Goal: Task Accomplishment & Management: Manage account settings

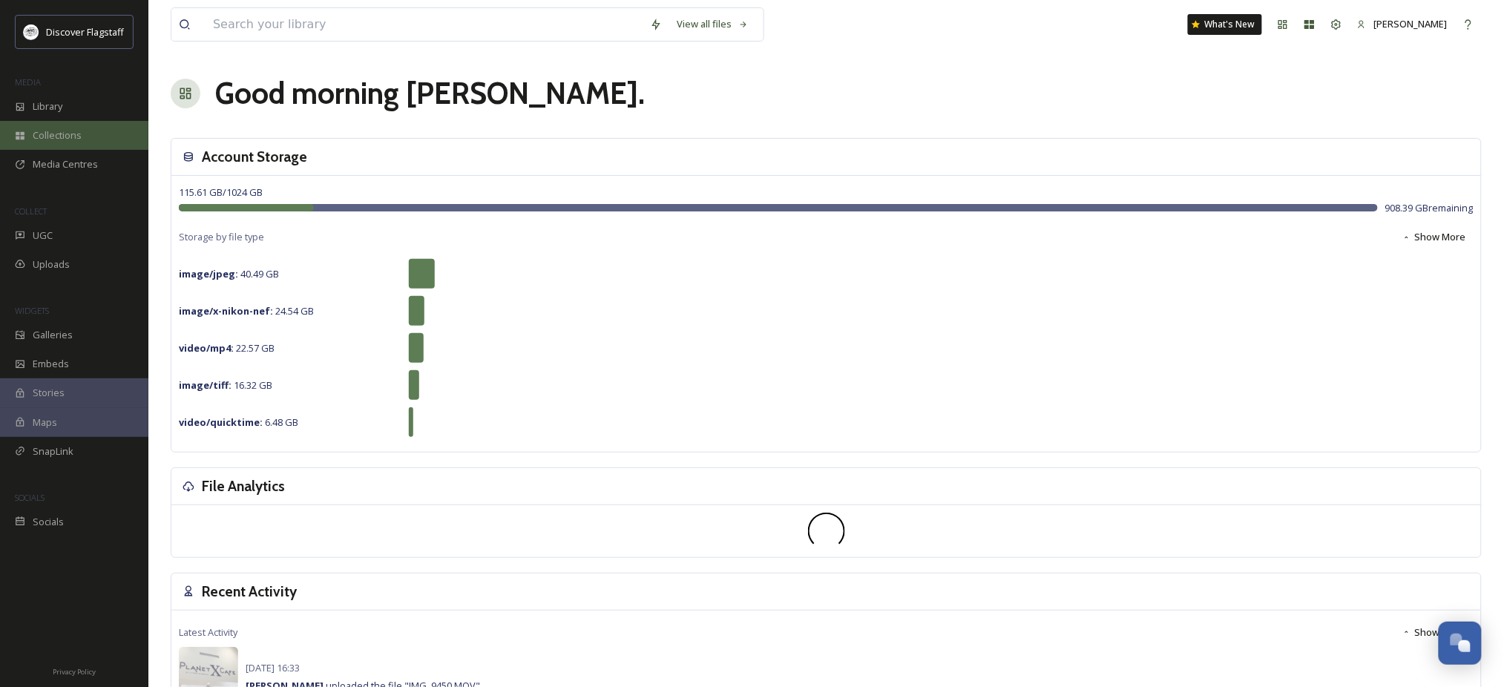
click at [76, 134] on div "Collections" at bounding box center [74, 135] width 148 height 29
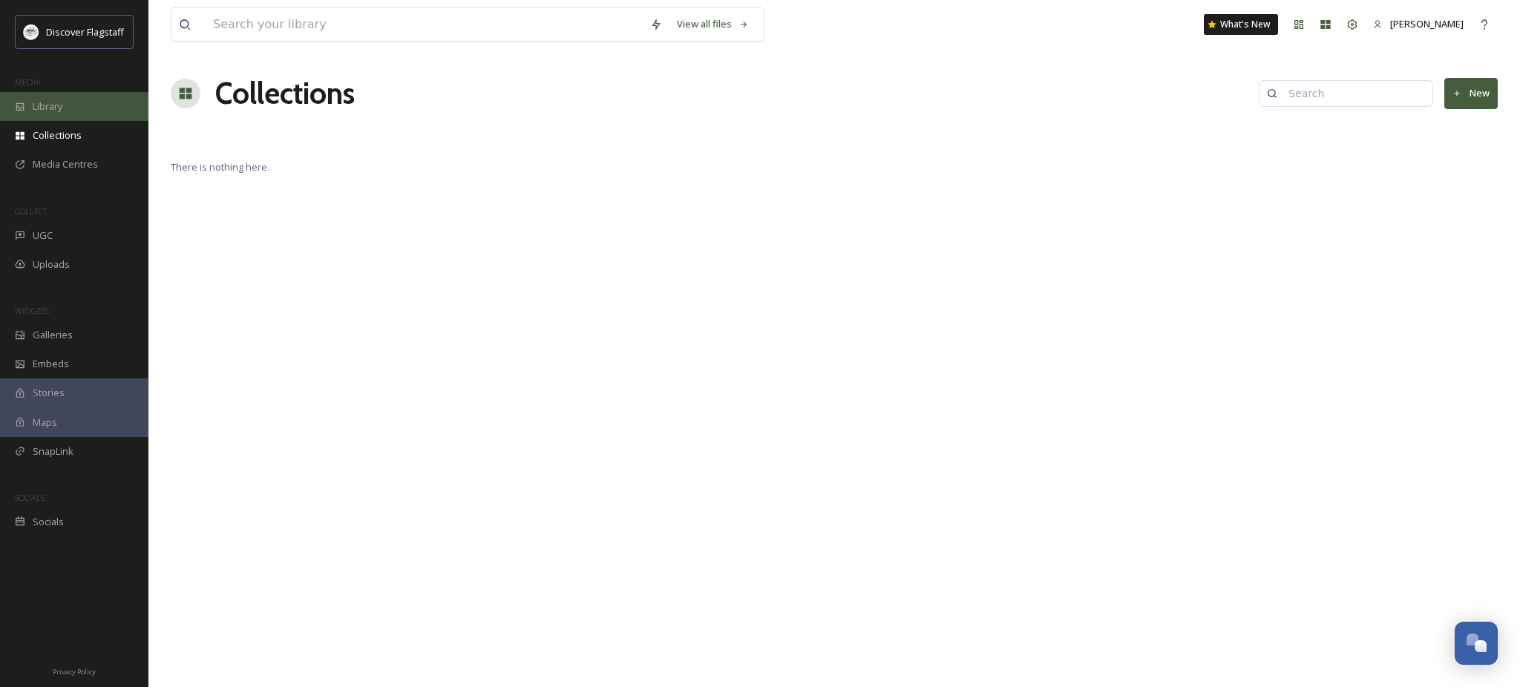
click at [70, 121] on div "Library" at bounding box center [74, 106] width 148 height 29
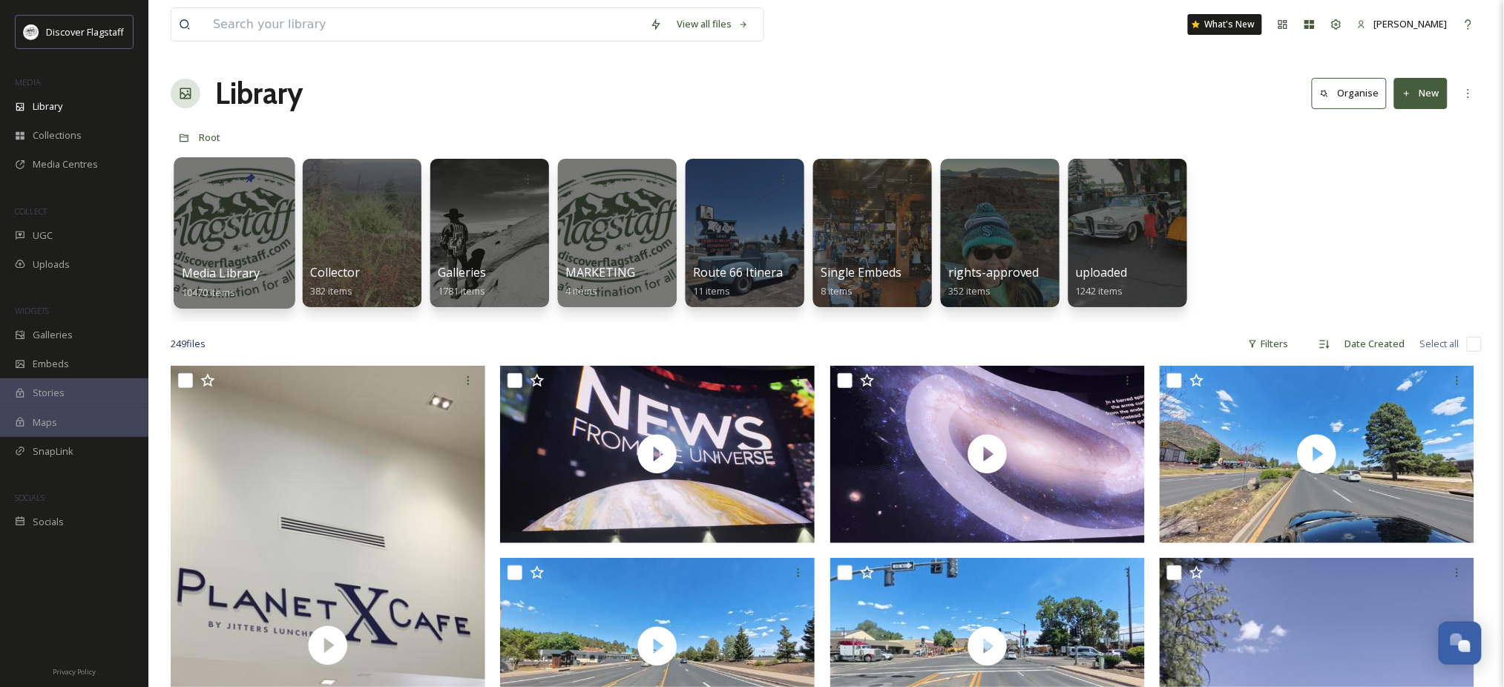
click at [246, 243] on div at bounding box center [234, 232] width 121 height 151
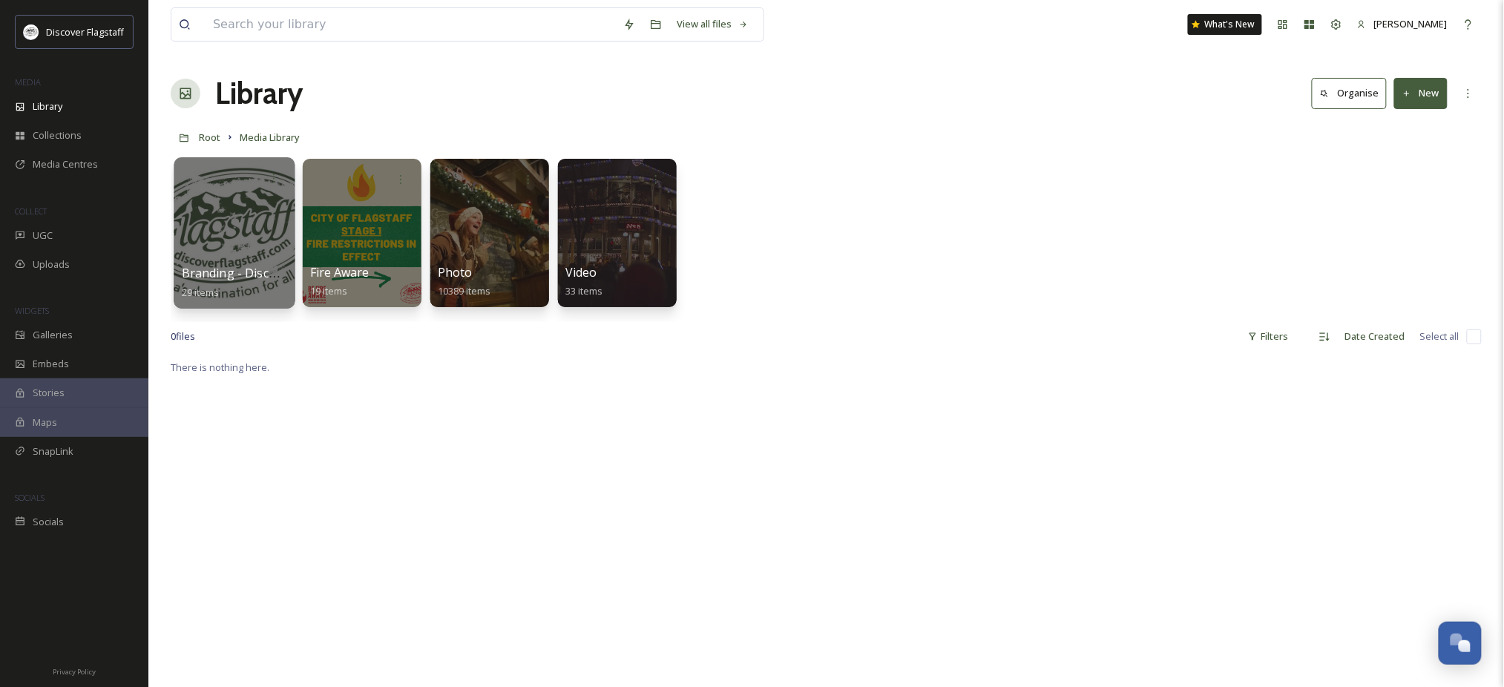
click at [208, 226] on div at bounding box center [234, 232] width 121 height 151
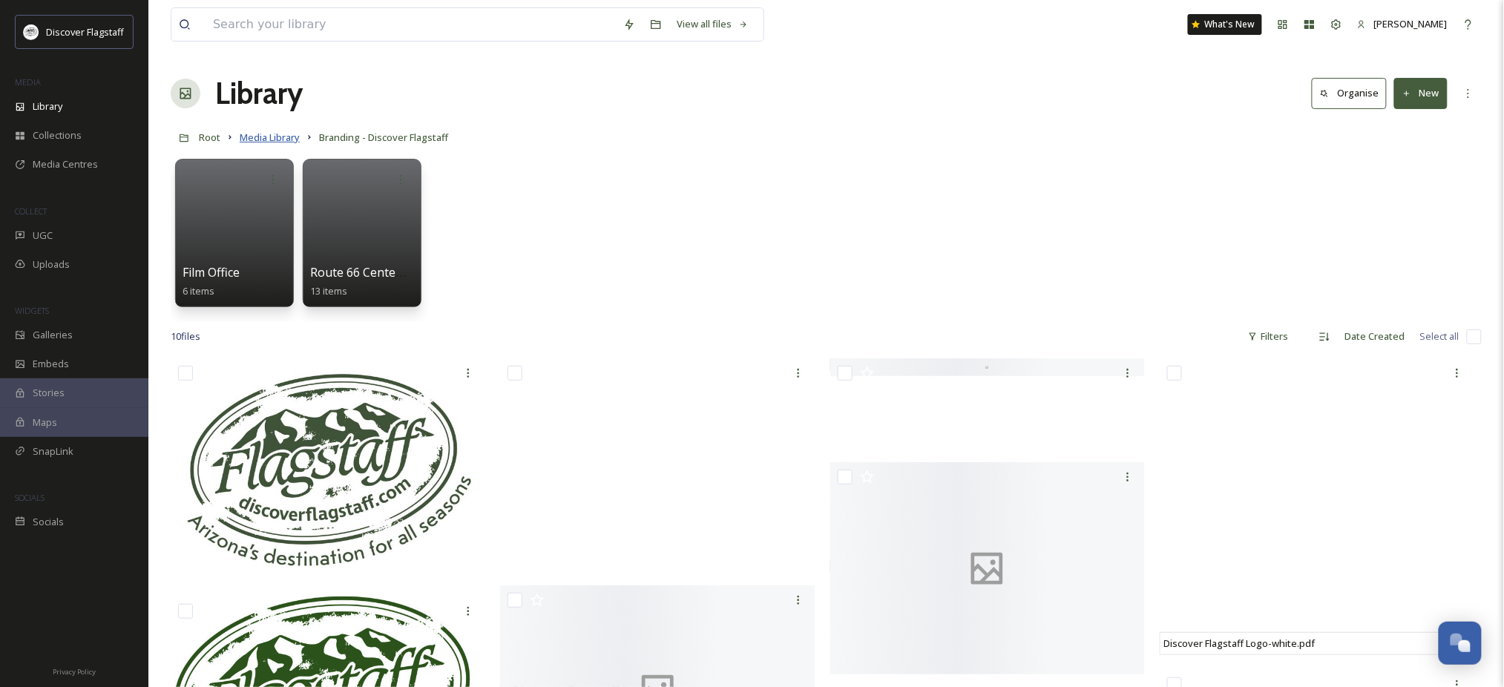
click at [291, 144] on span "Media Library" at bounding box center [270, 137] width 60 height 13
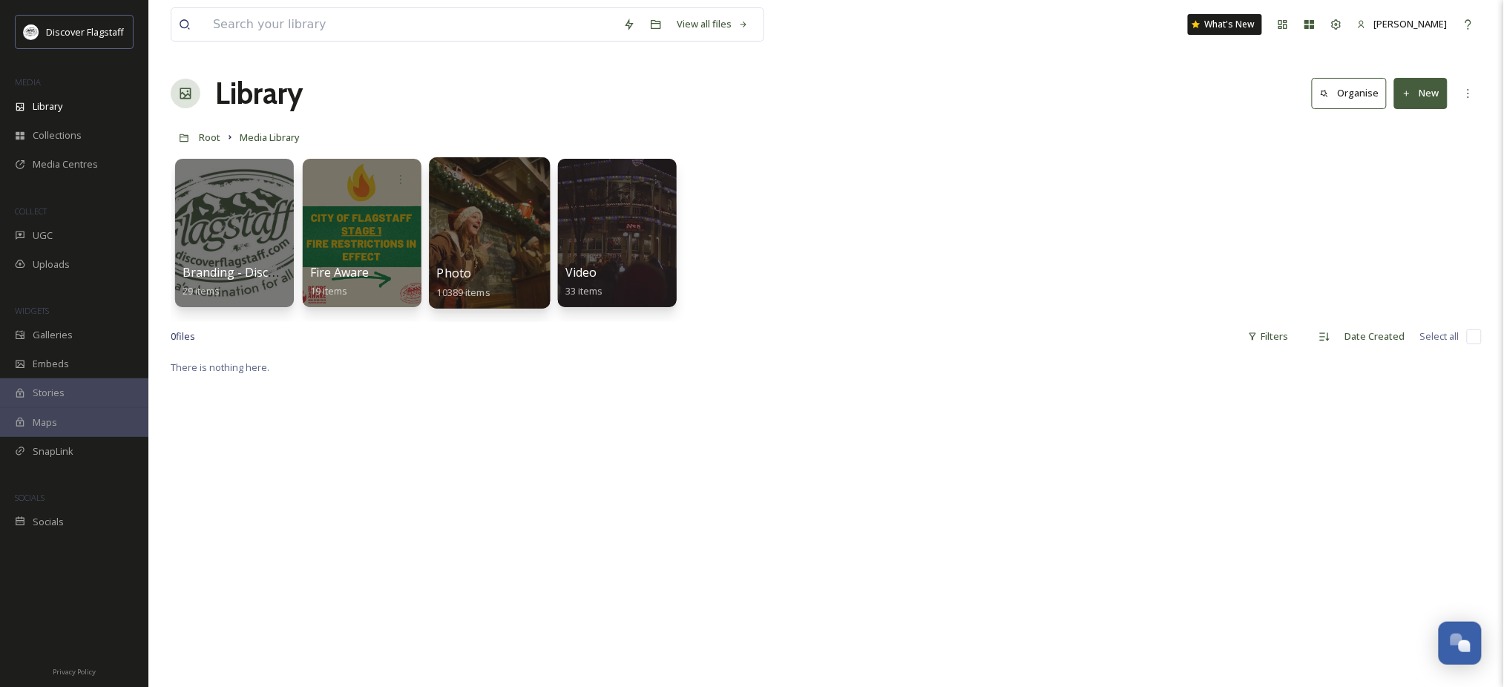
click at [490, 243] on div at bounding box center [489, 232] width 121 height 151
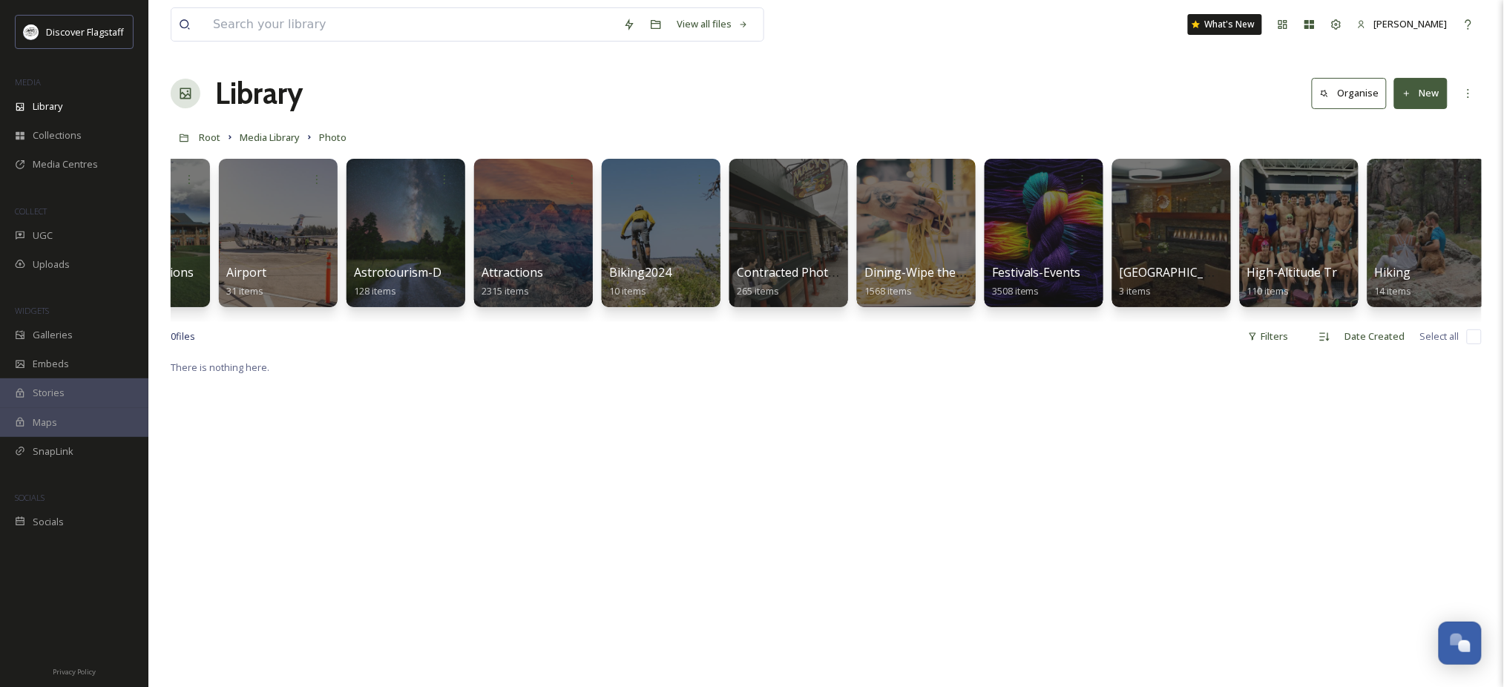
scroll to position [0, 36]
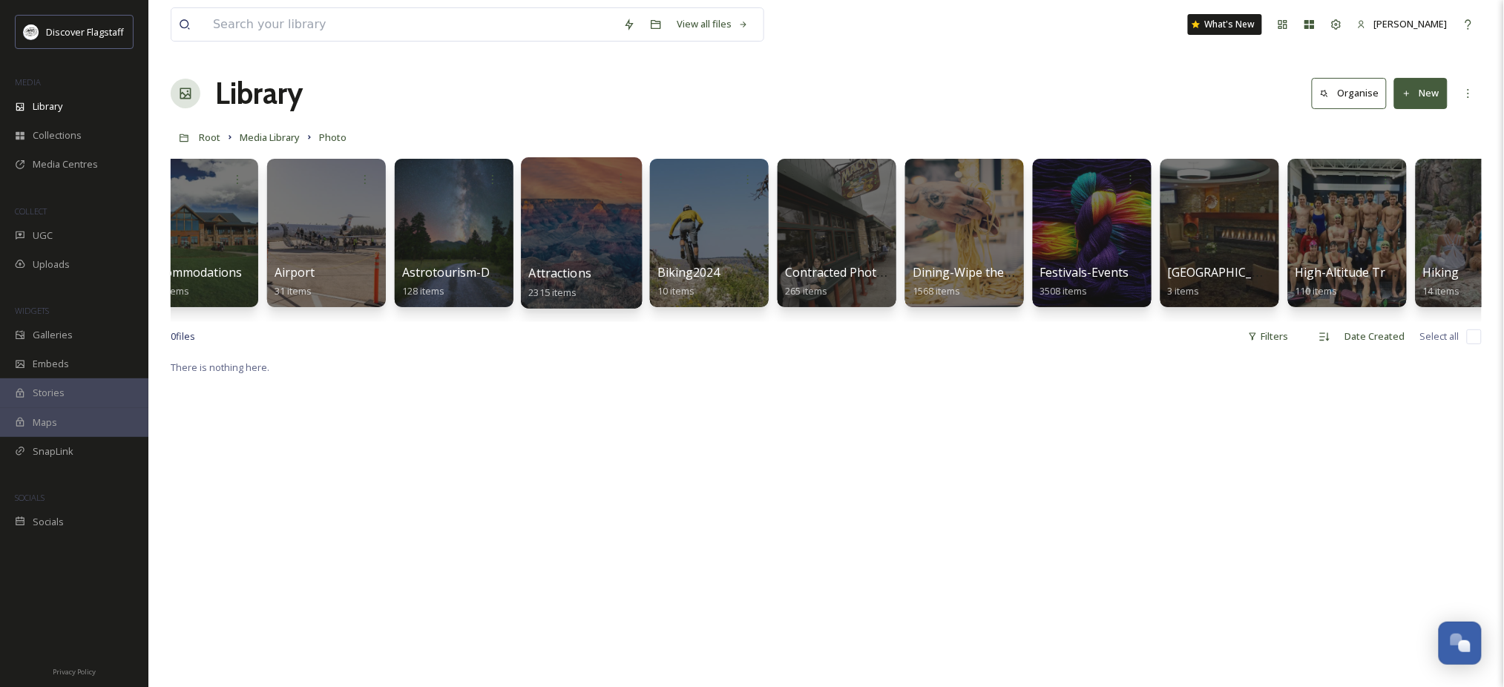
click at [597, 260] on div at bounding box center [581, 232] width 121 height 151
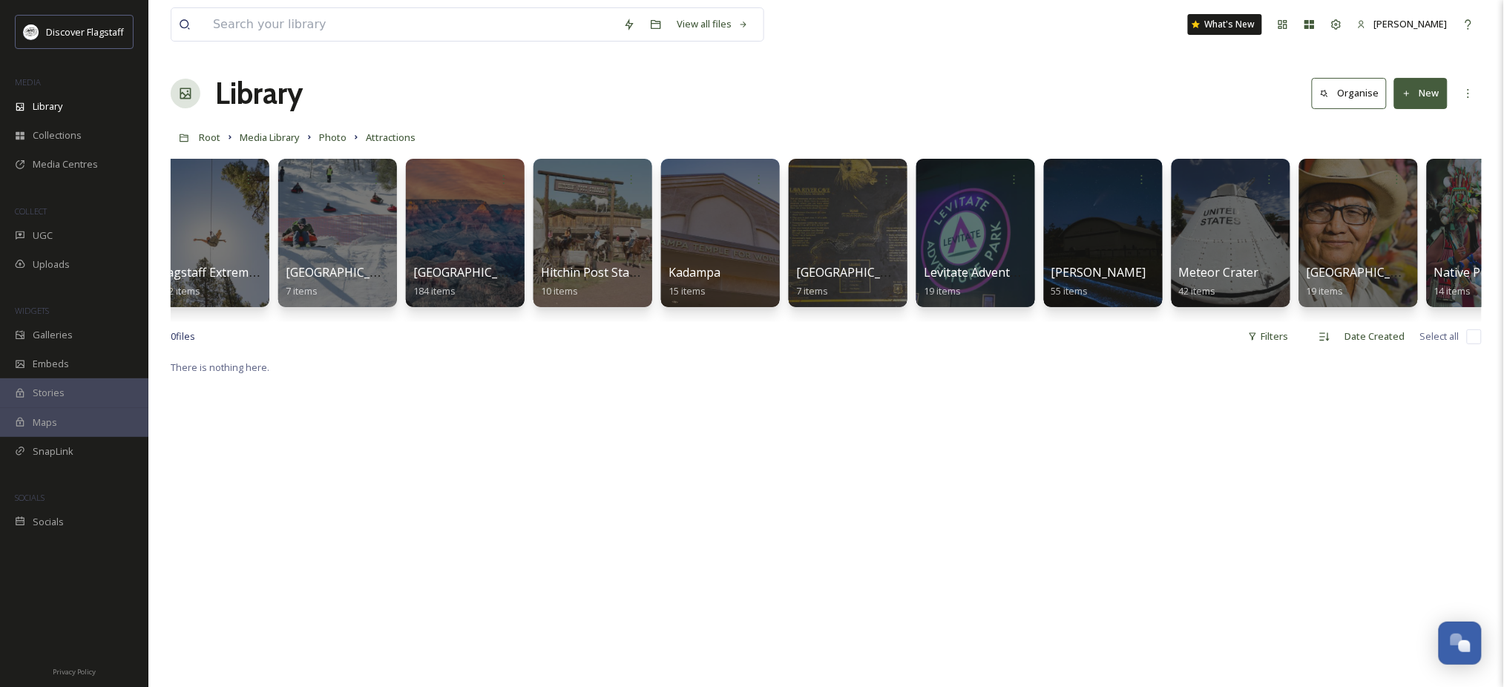
scroll to position [0, 994]
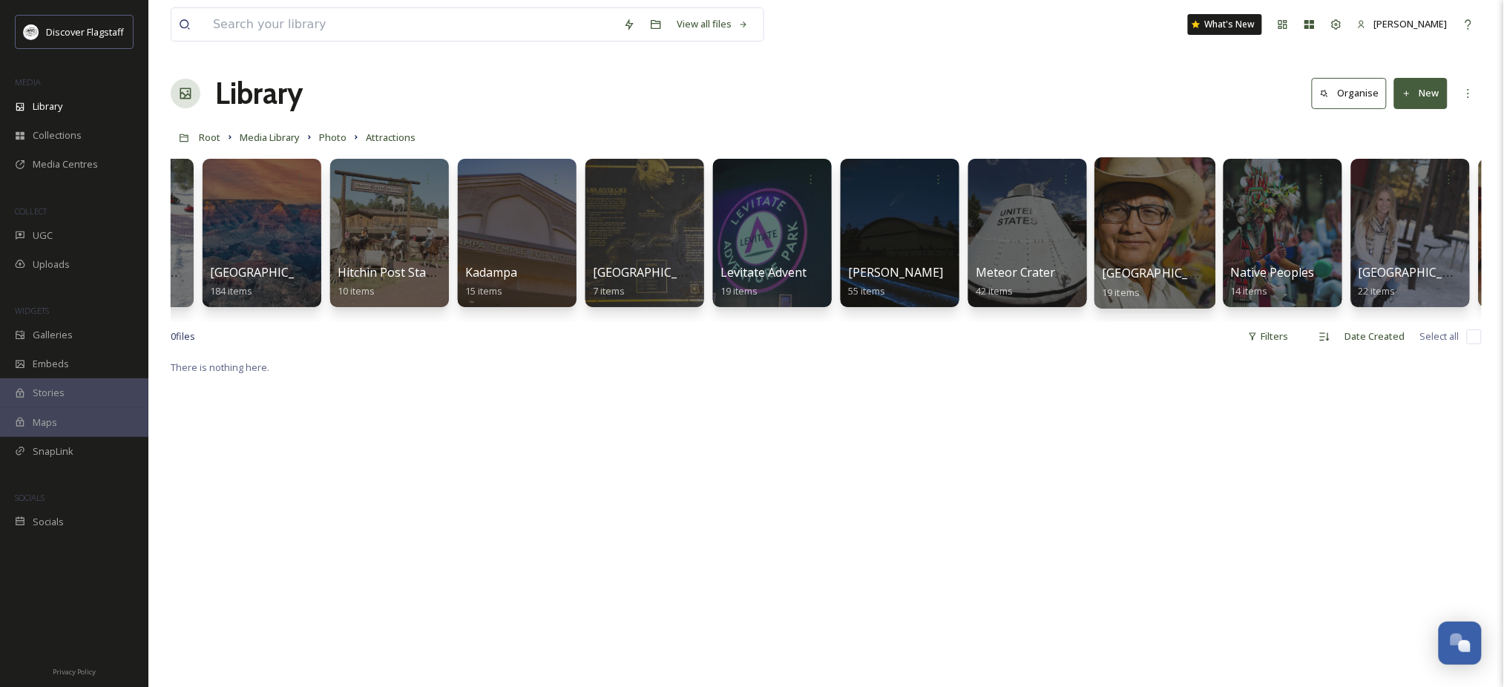
click at [1135, 270] on div "Museum of Northern Arizona 19 items" at bounding box center [1156, 282] width 106 height 37
click at [1137, 243] on div at bounding box center [1154, 232] width 121 height 151
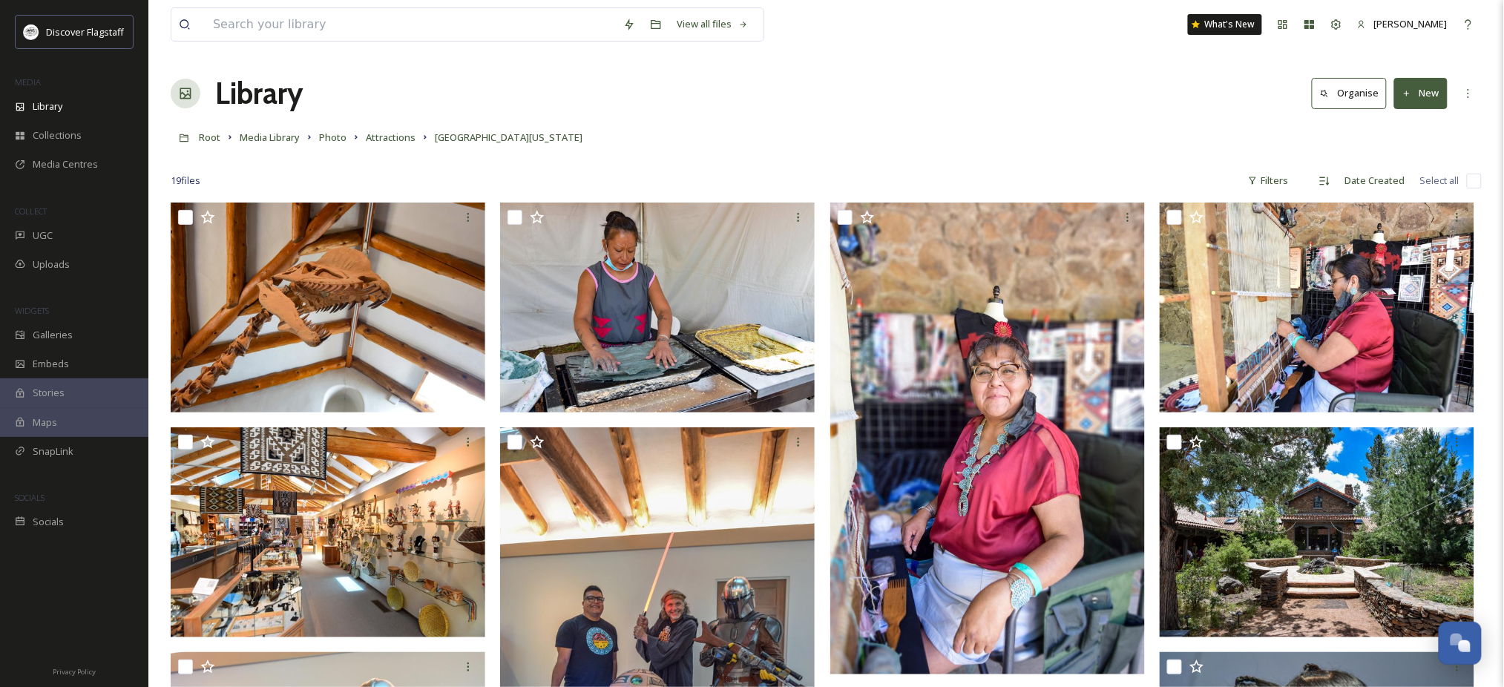
click at [1411, 93] on button "New" at bounding box center [1420, 93] width 53 height 30
click at [1410, 135] on span "File Upload" at bounding box center [1414, 128] width 49 height 14
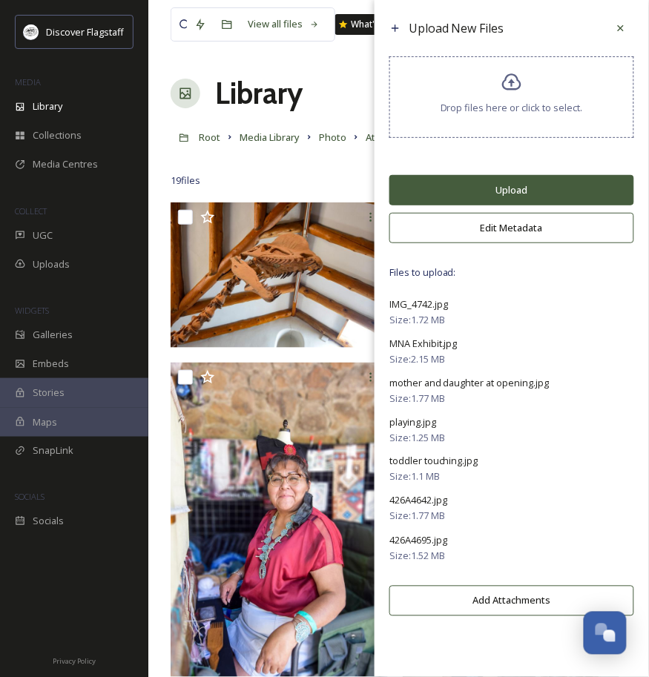
click at [516, 197] on button "Upload" at bounding box center [512, 190] width 245 height 30
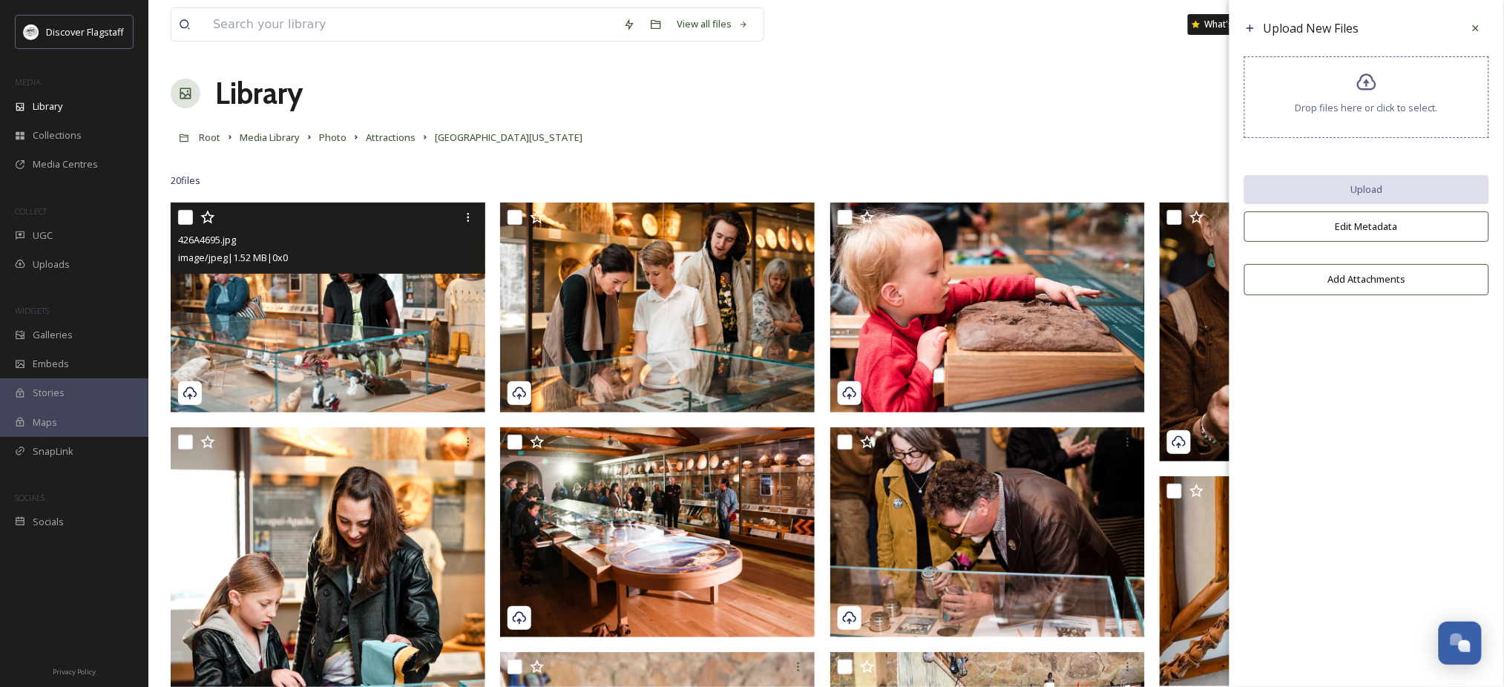
click at [185, 225] on input "checkbox" at bounding box center [185, 217] width 15 height 15
checkbox input "true"
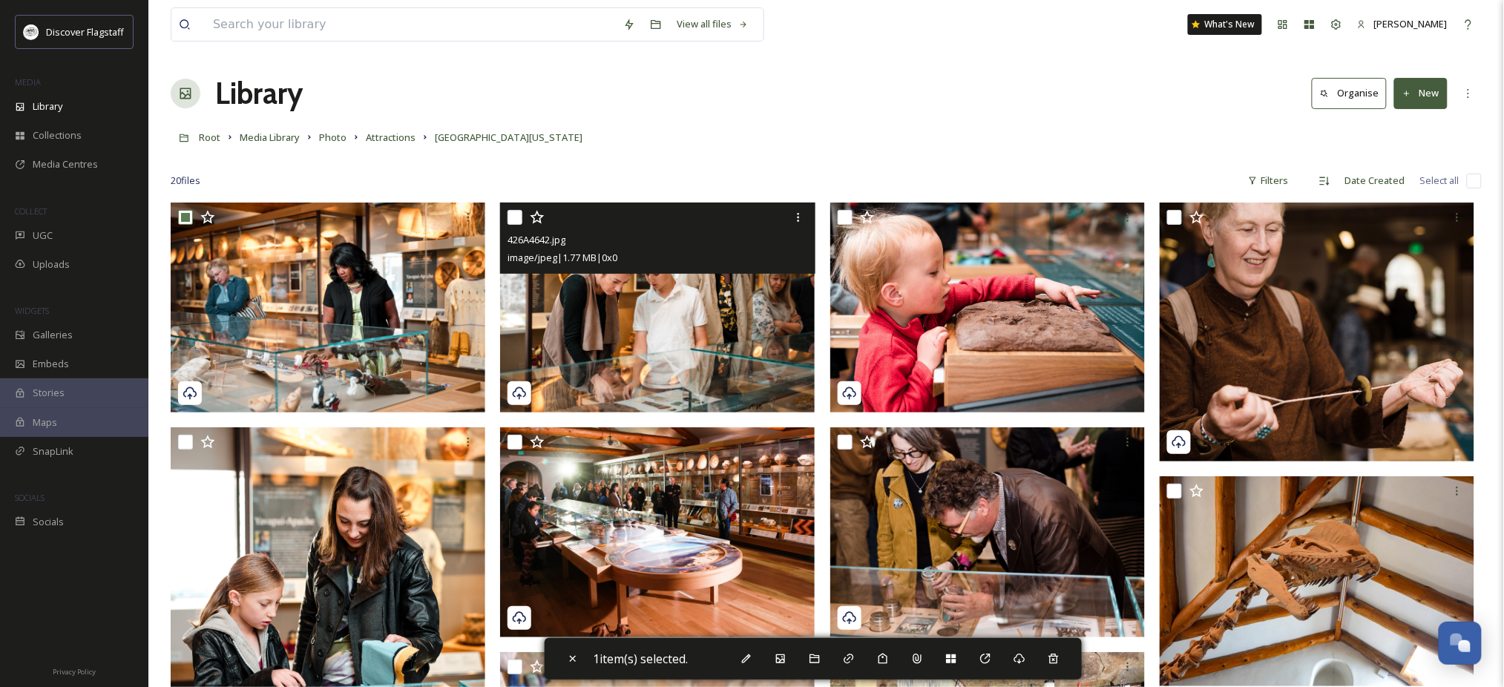
click at [513, 225] on input "checkbox" at bounding box center [515, 217] width 15 height 15
checkbox input "true"
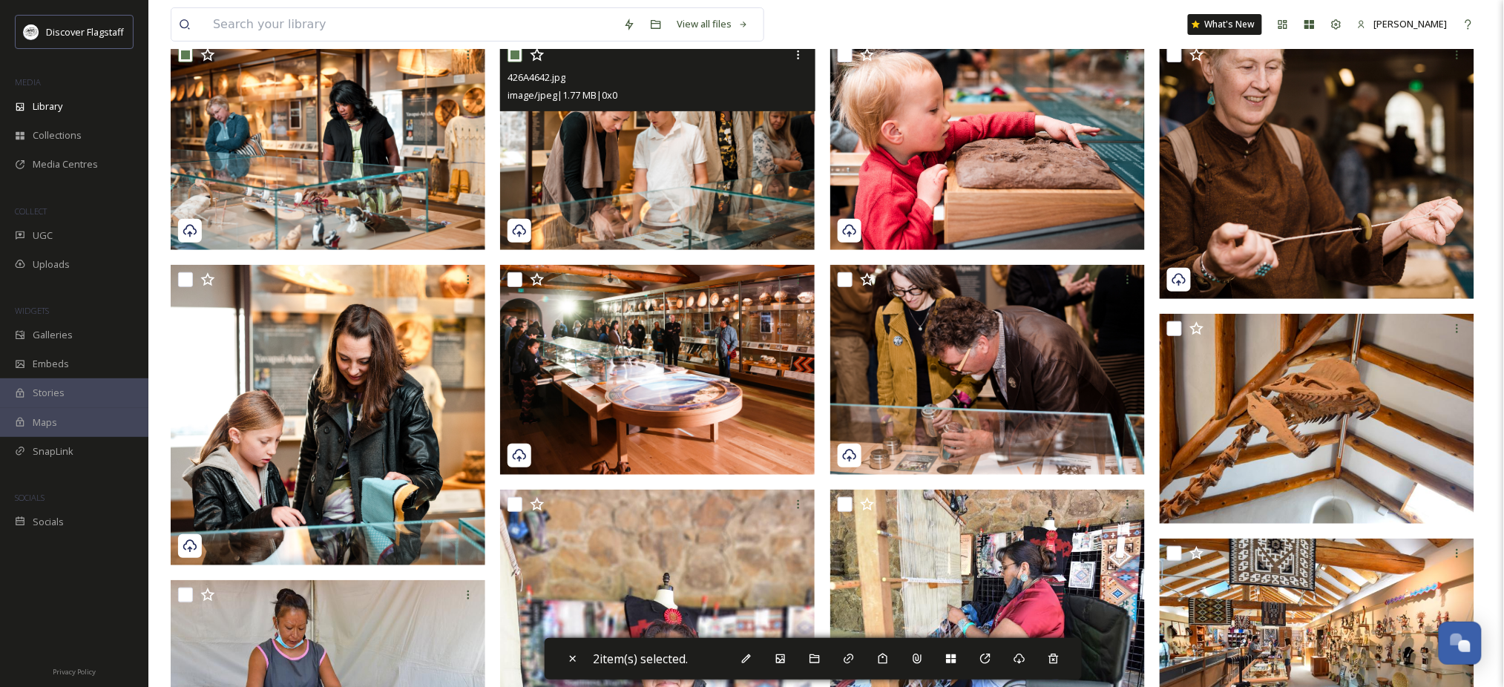
scroll to position [197, 0]
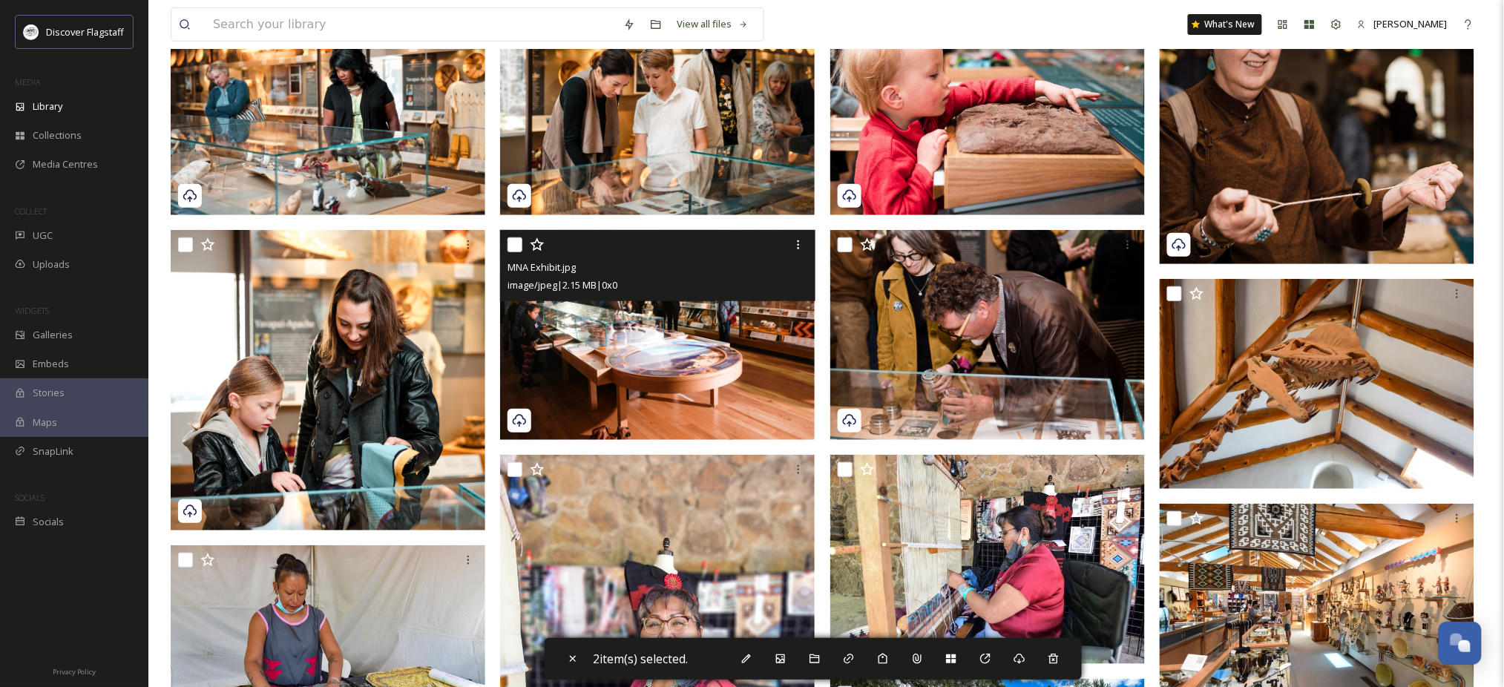
click at [512, 252] on input "checkbox" at bounding box center [515, 244] width 15 height 15
checkbox input "true"
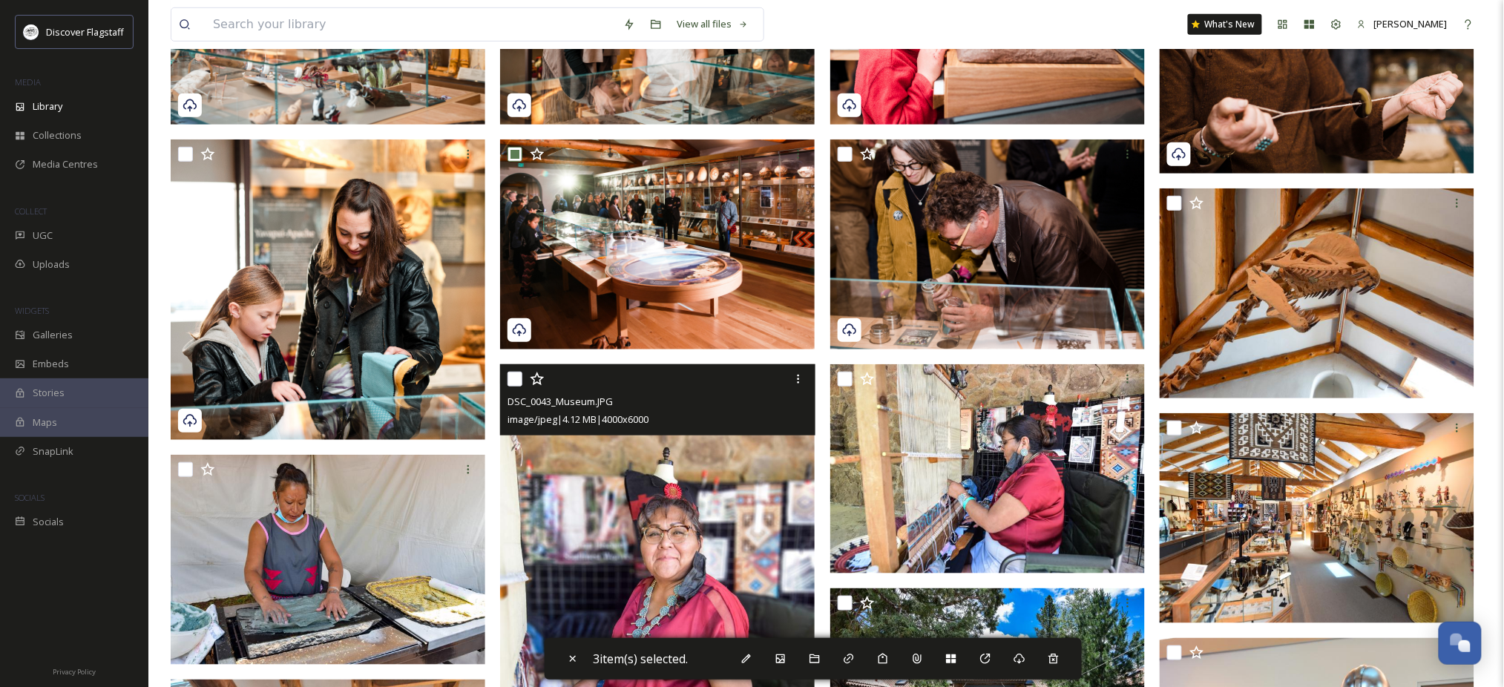
scroll to position [395, 0]
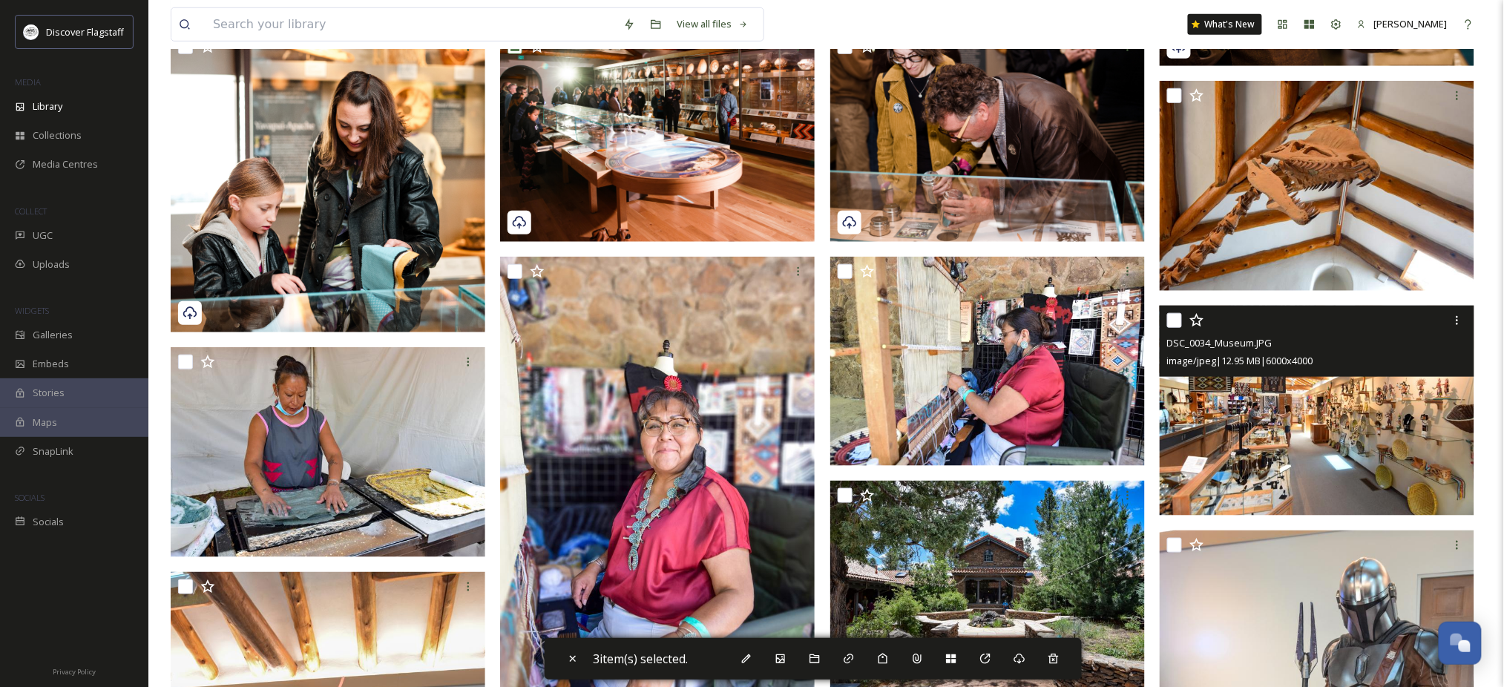
click at [1177, 328] on input "checkbox" at bounding box center [1174, 320] width 15 height 15
checkbox input "true"
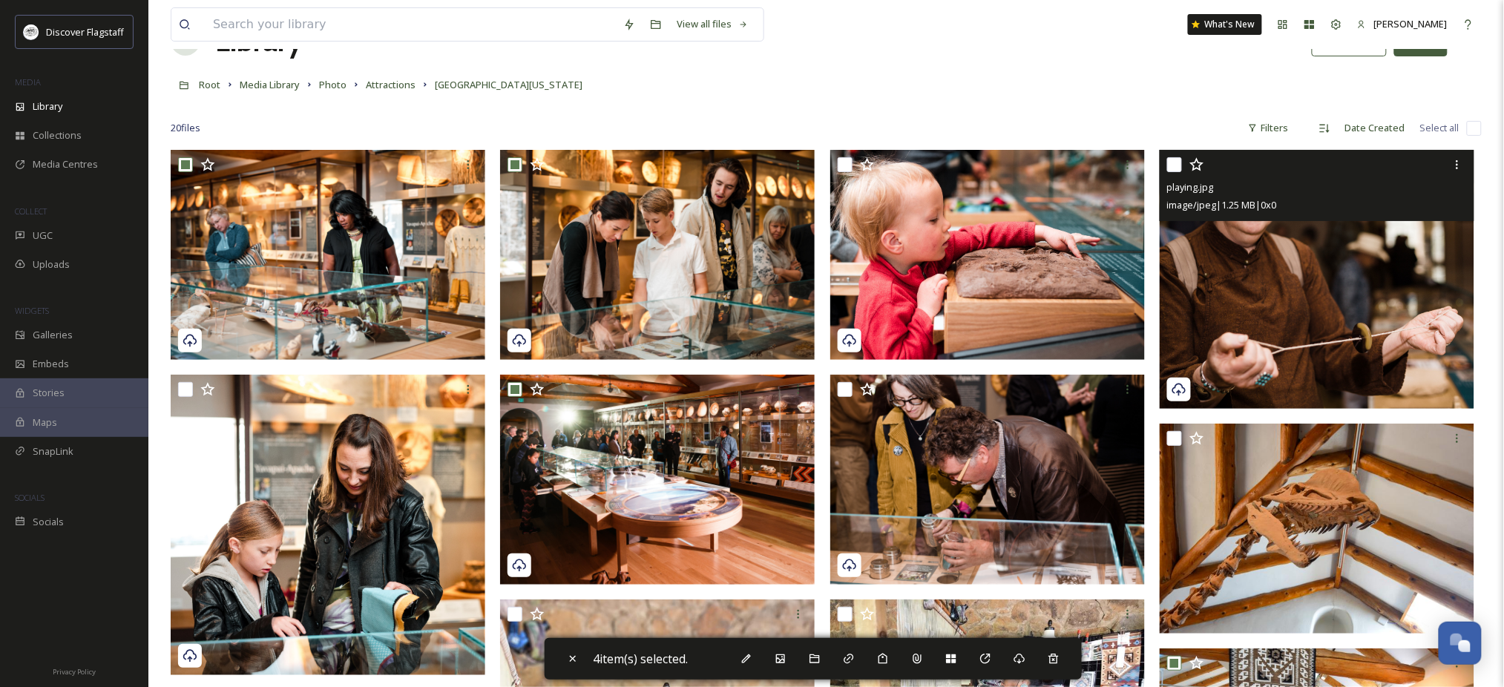
scroll to position [0, 0]
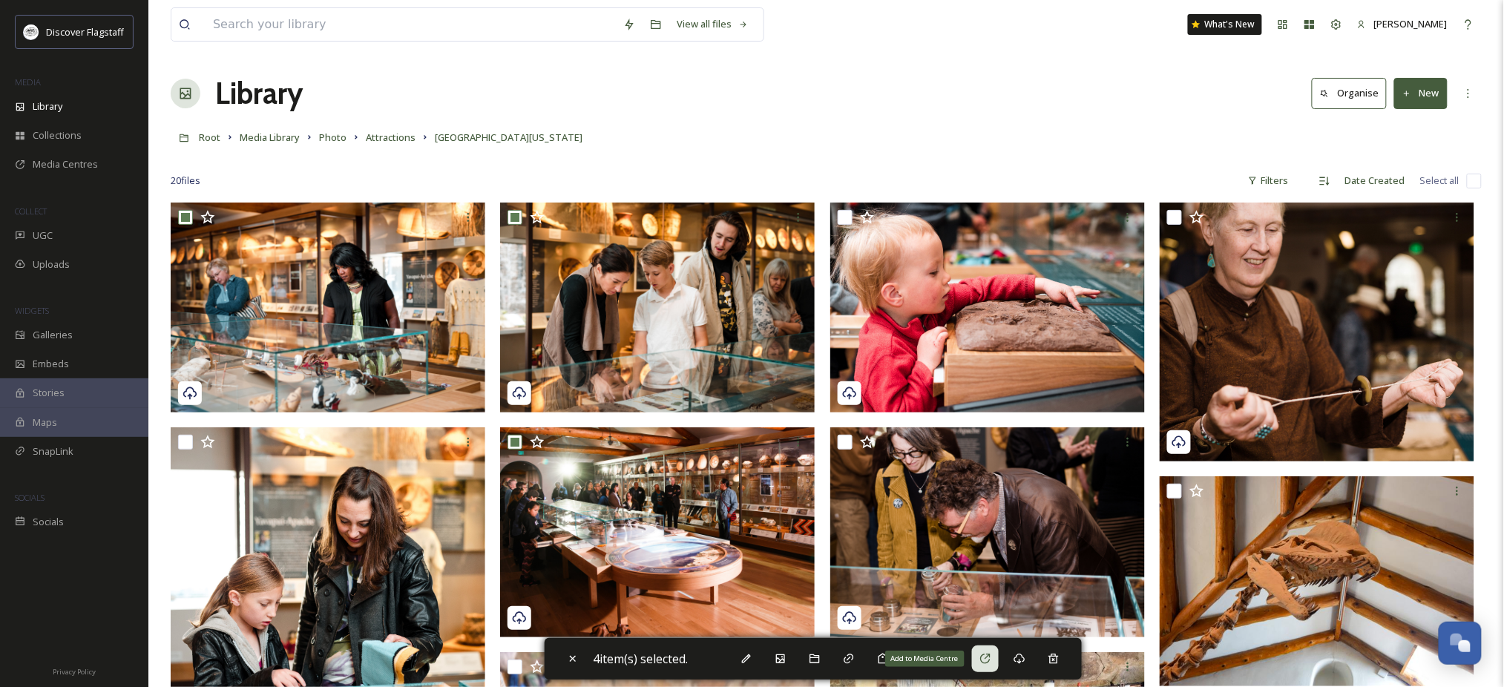
click at [990, 659] on icon at bounding box center [985, 659] width 10 height 10
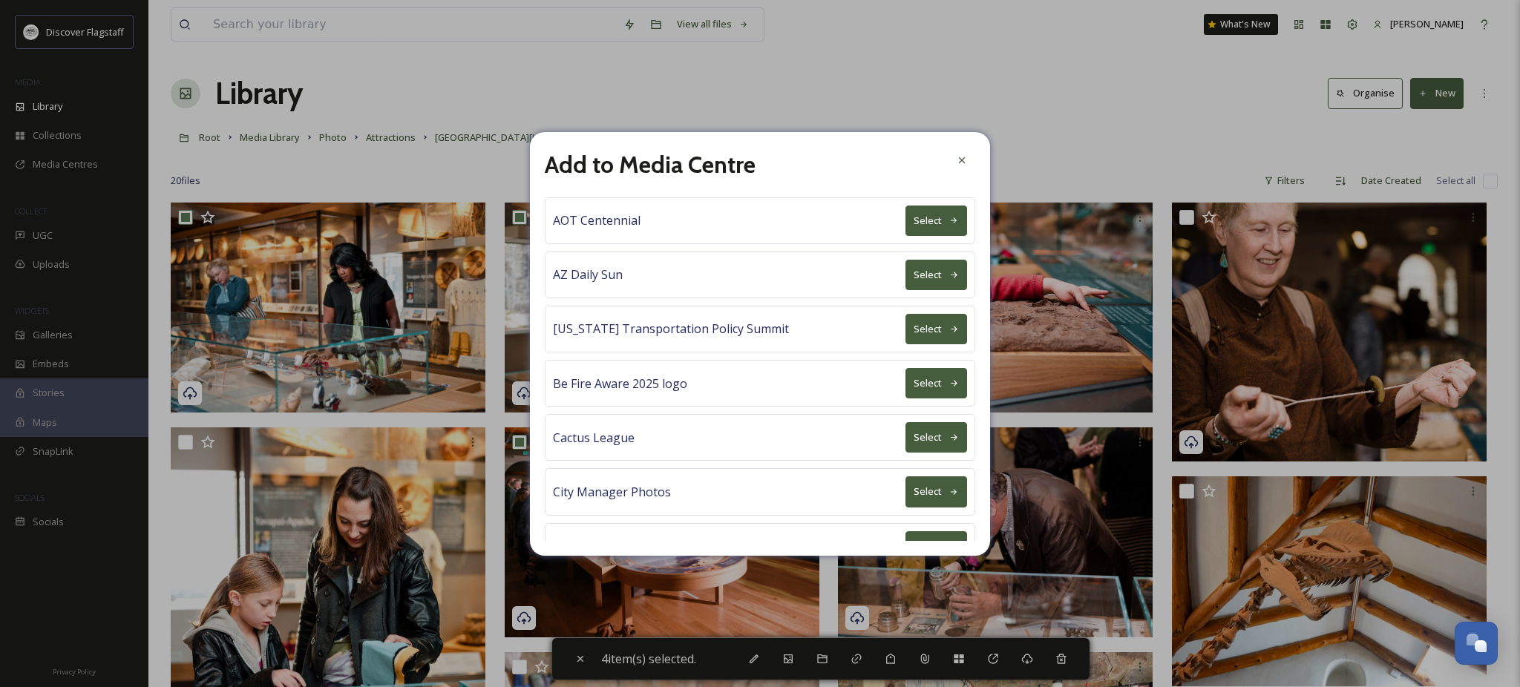
click at [908, 218] on button "Select" at bounding box center [936, 221] width 62 height 30
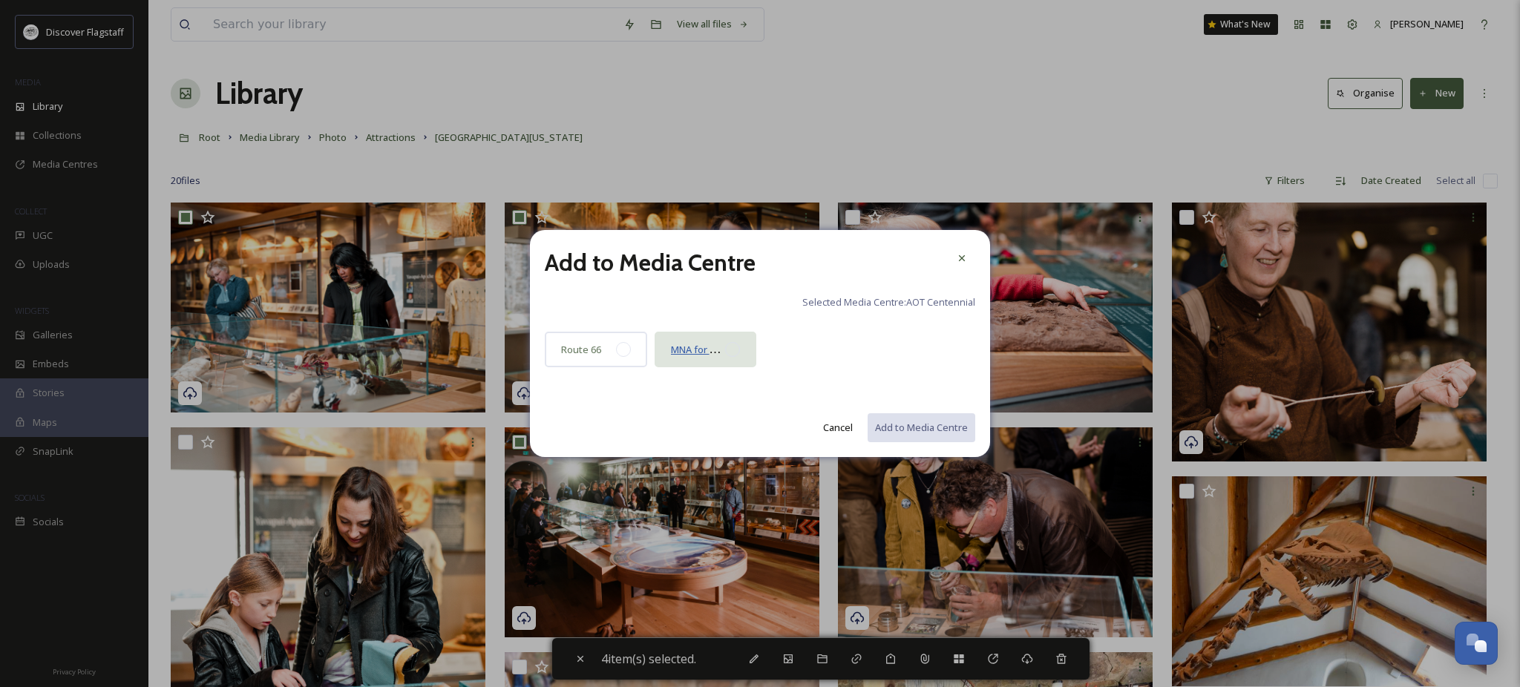
click at [708, 353] on span "MNA for Taryn" at bounding box center [703, 349] width 65 height 14
click at [888, 440] on button "Add to Media Centre" at bounding box center [920, 428] width 109 height 30
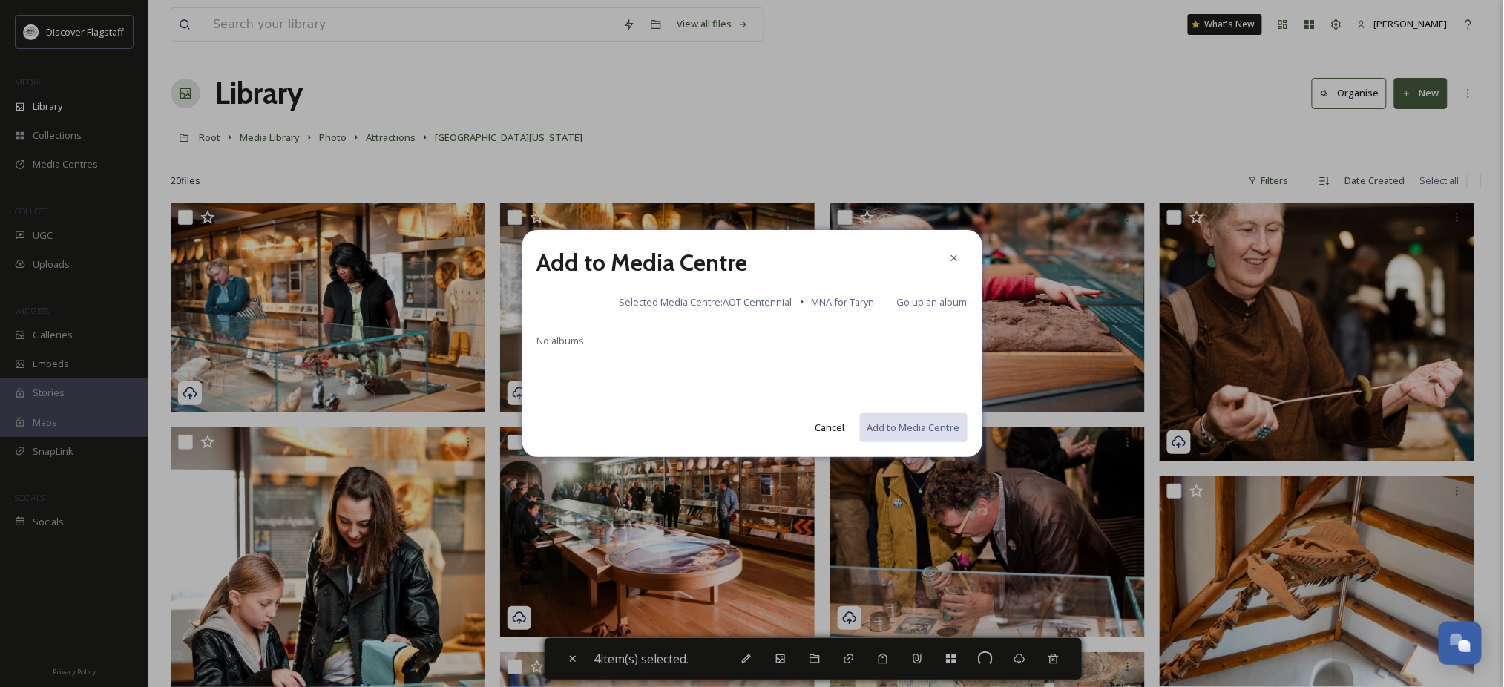
checkbox input "false"
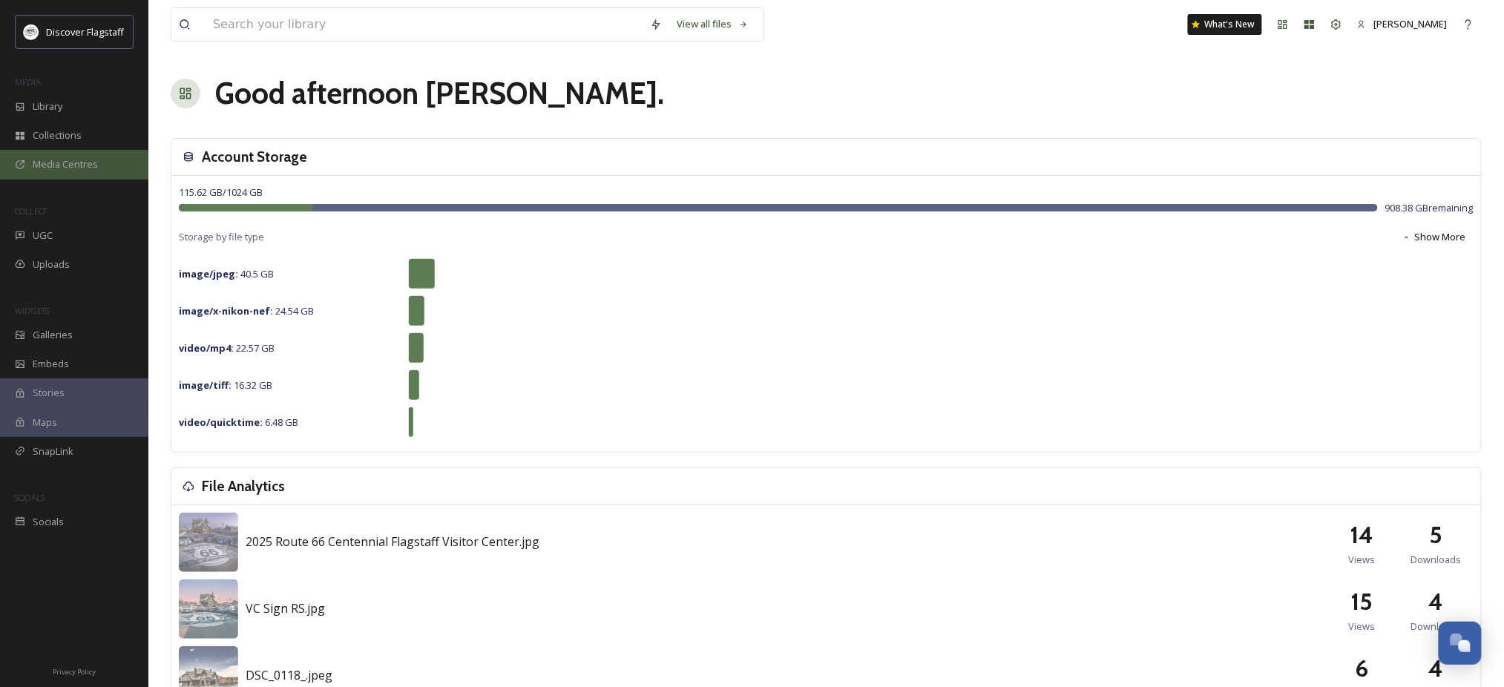
click at [36, 171] on span "Media Centres" at bounding box center [65, 164] width 65 height 14
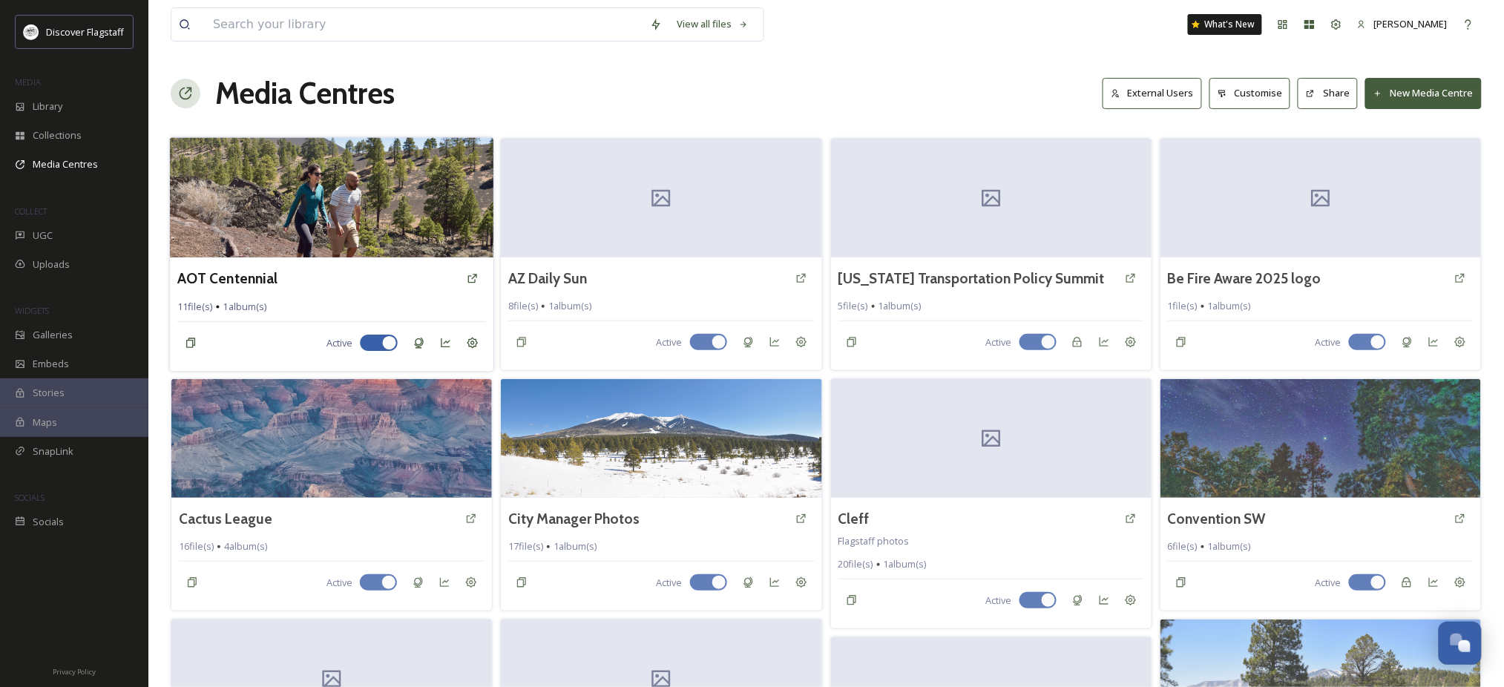
click at [360, 292] on div "AOT Centennial" at bounding box center [331, 278] width 309 height 27
click at [266, 286] on h3 "AOT Centennial" at bounding box center [227, 279] width 100 height 22
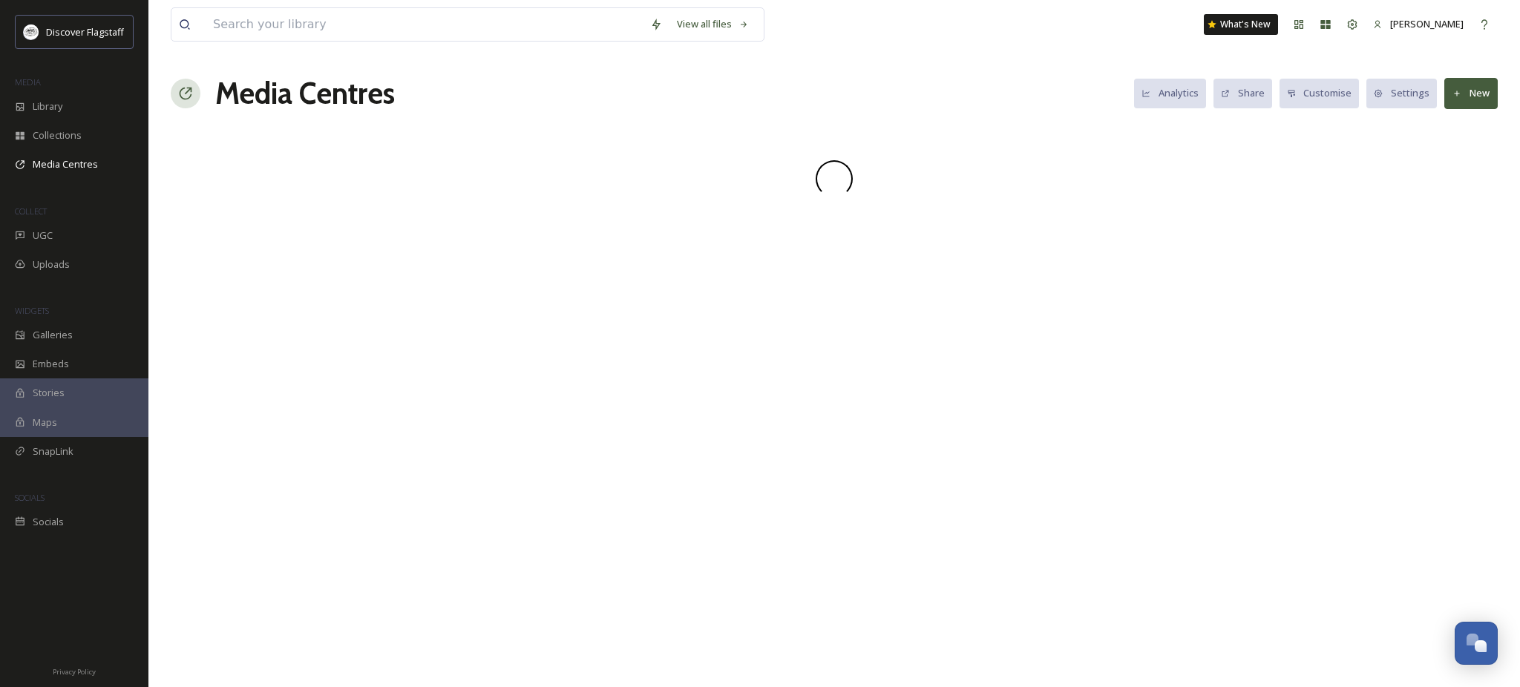
click at [1249, 454] on div "View all files What's New Ryan Randazzo Media Centres Analytics Share Customise…" at bounding box center [833, 343] width 1371 height 687
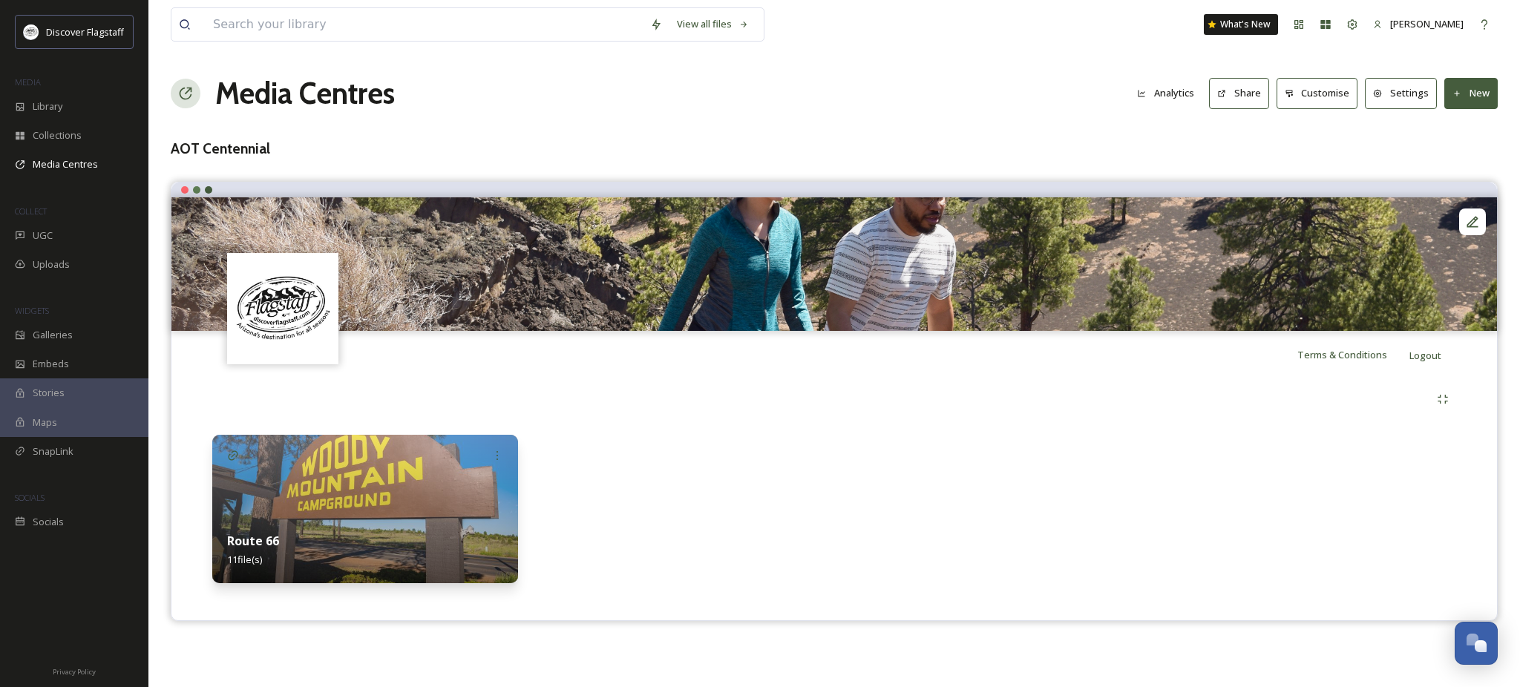
click at [1462, 102] on button "New" at bounding box center [1470, 93] width 53 height 30
click at [1464, 164] on span "Add Album" at bounding box center [1465, 157] width 48 height 14
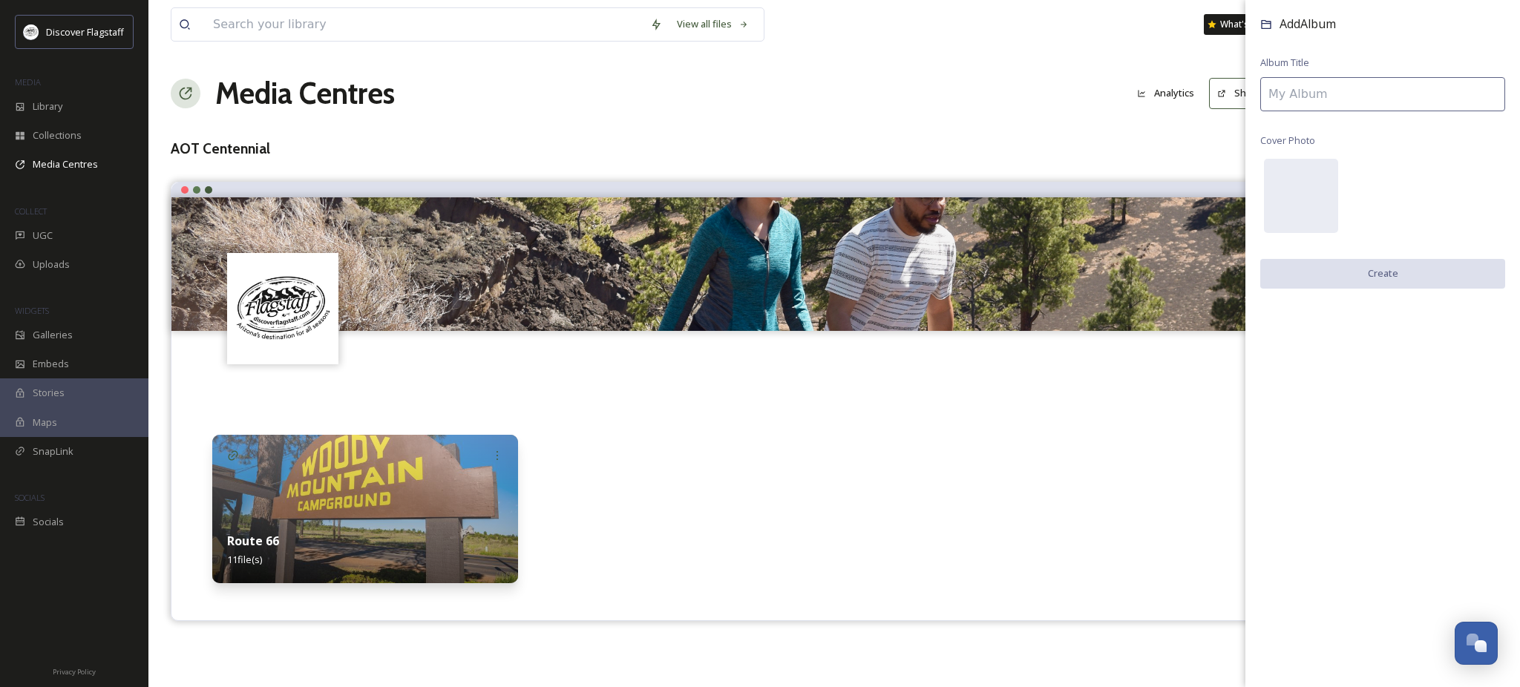
click at [1313, 107] on input at bounding box center [1382, 94] width 245 height 34
type input "MNA for Taryn"
click at [1387, 289] on button "Create" at bounding box center [1382, 274] width 245 height 30
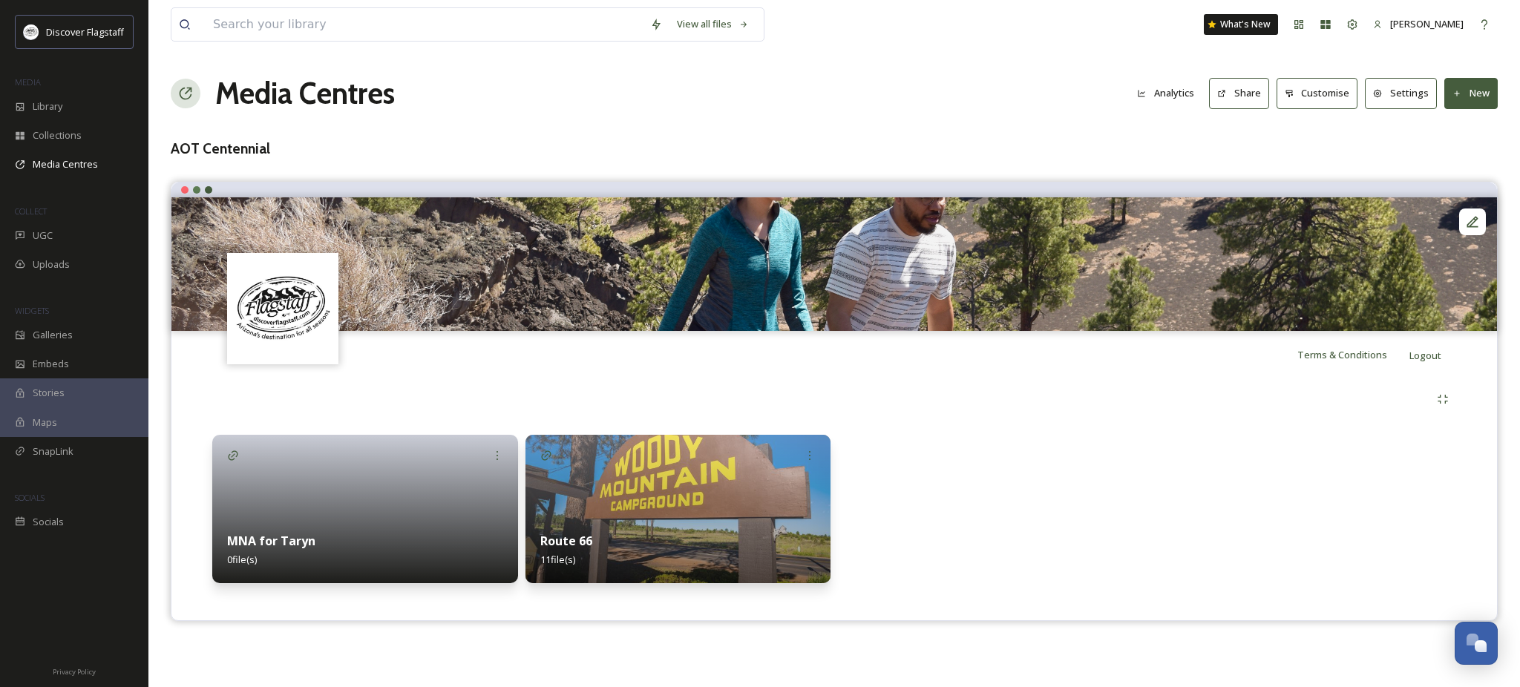
click at [355, 542] on div "MNA for Taryn 0 file(s)" at bounding box center [365, 550] width 306 height 66
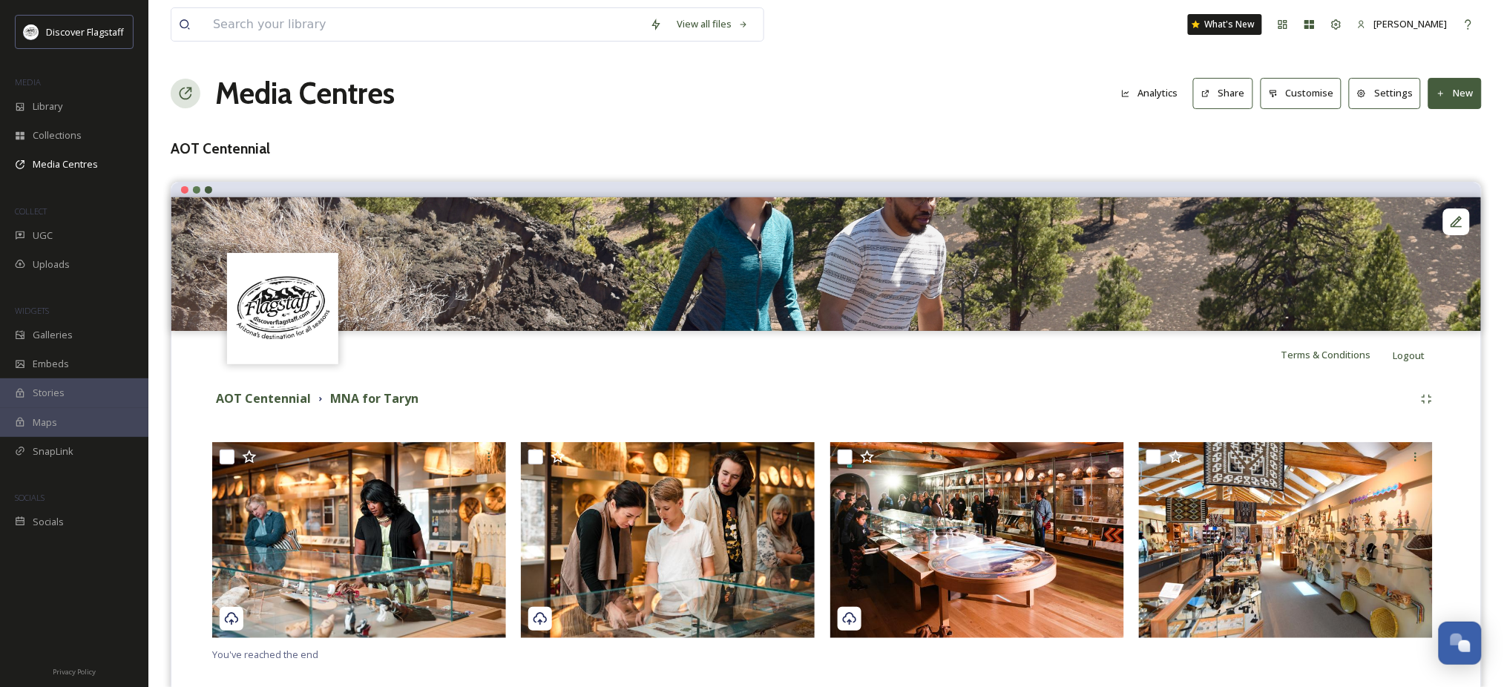
click at [1199, 108] on button "Share" at bounding box center [1223, 93] width 60 height 30
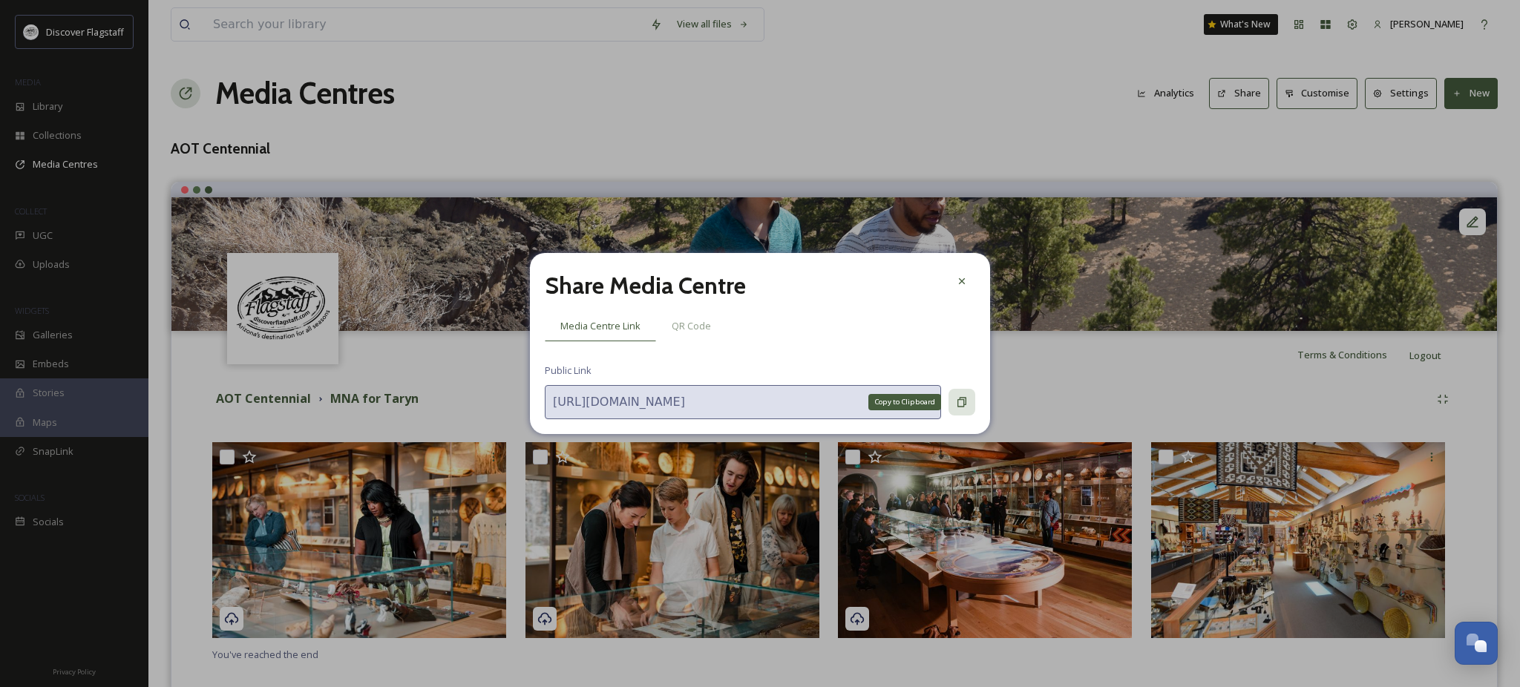
click at [962, 416] on div "Copy to Clipboard" at bounding box center [961, 402] width 27 height 27
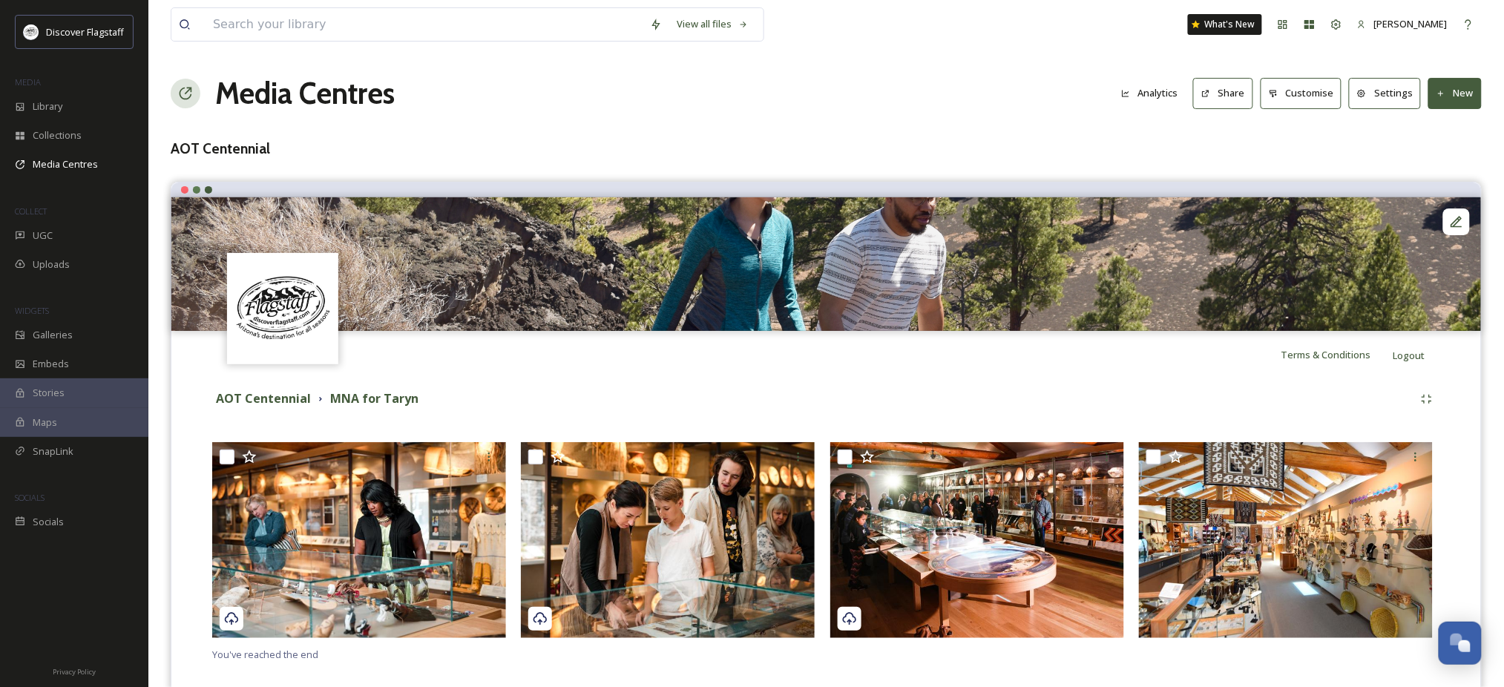
click at [1367, 106] on button "Settings" at bounding box center [1385, 93] width 72 height 30
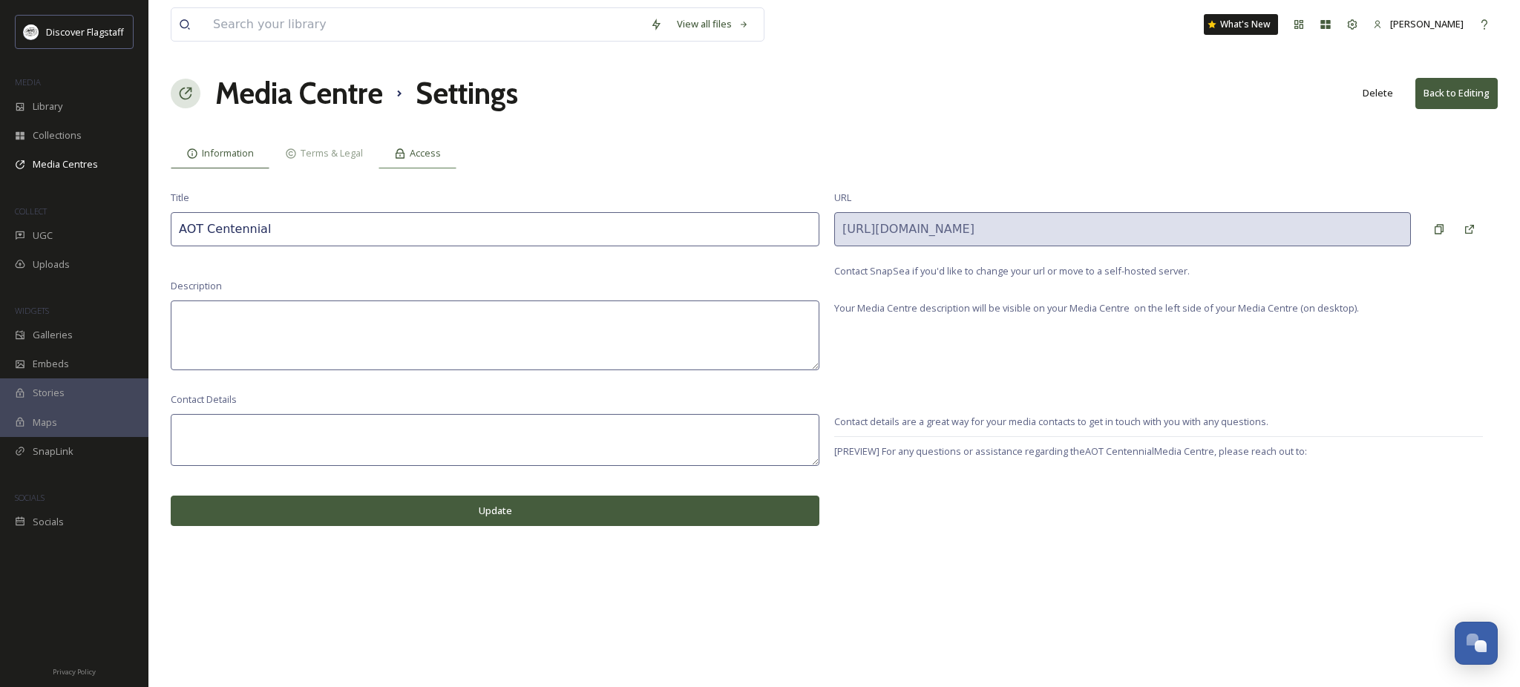
click at [441, 160] on span "Access" at bounding box center [425, 153] width 31 height 14
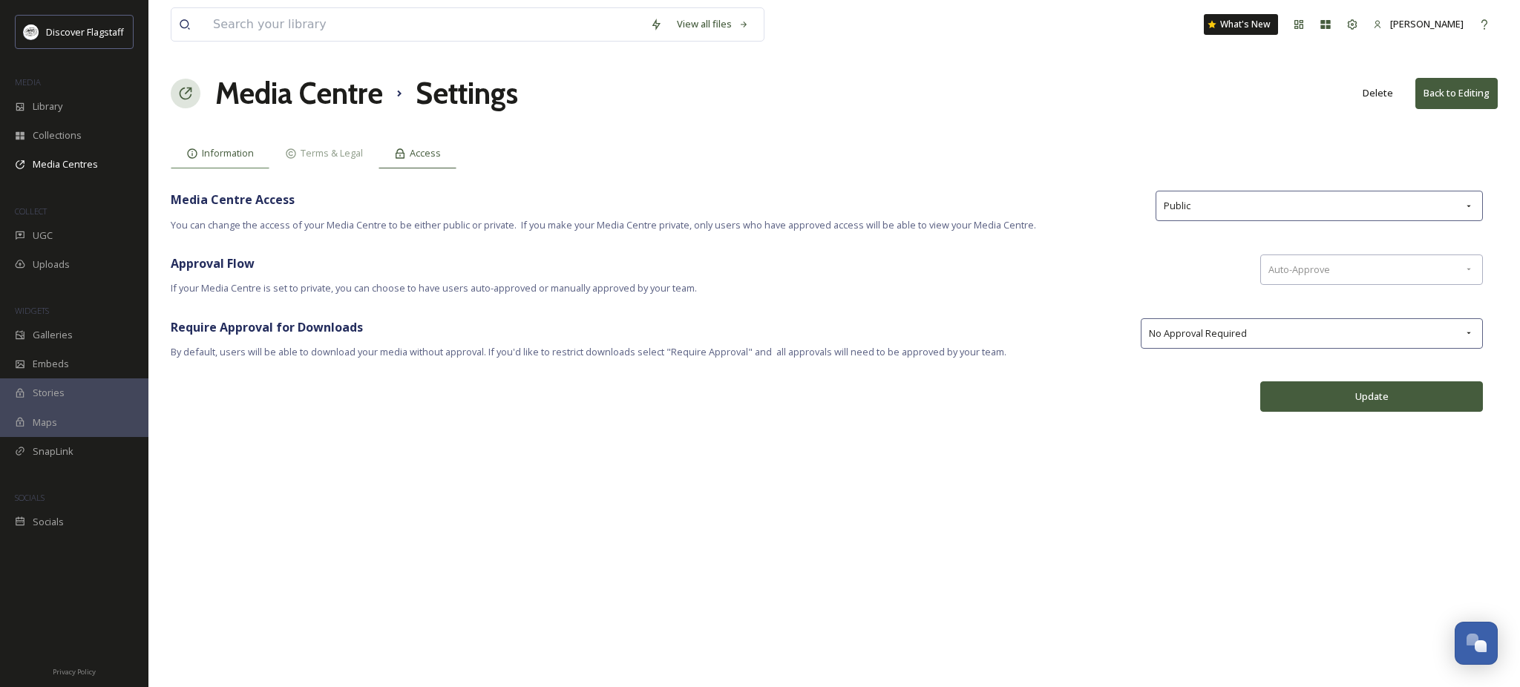
drag, startPoint x: 252, startPoint y: 176, endPoint x: 260, endPoint y: 174, distance: 7.7
click at [254, 160] on span "Information" at bounding box center [228, 153] width 52 height 14
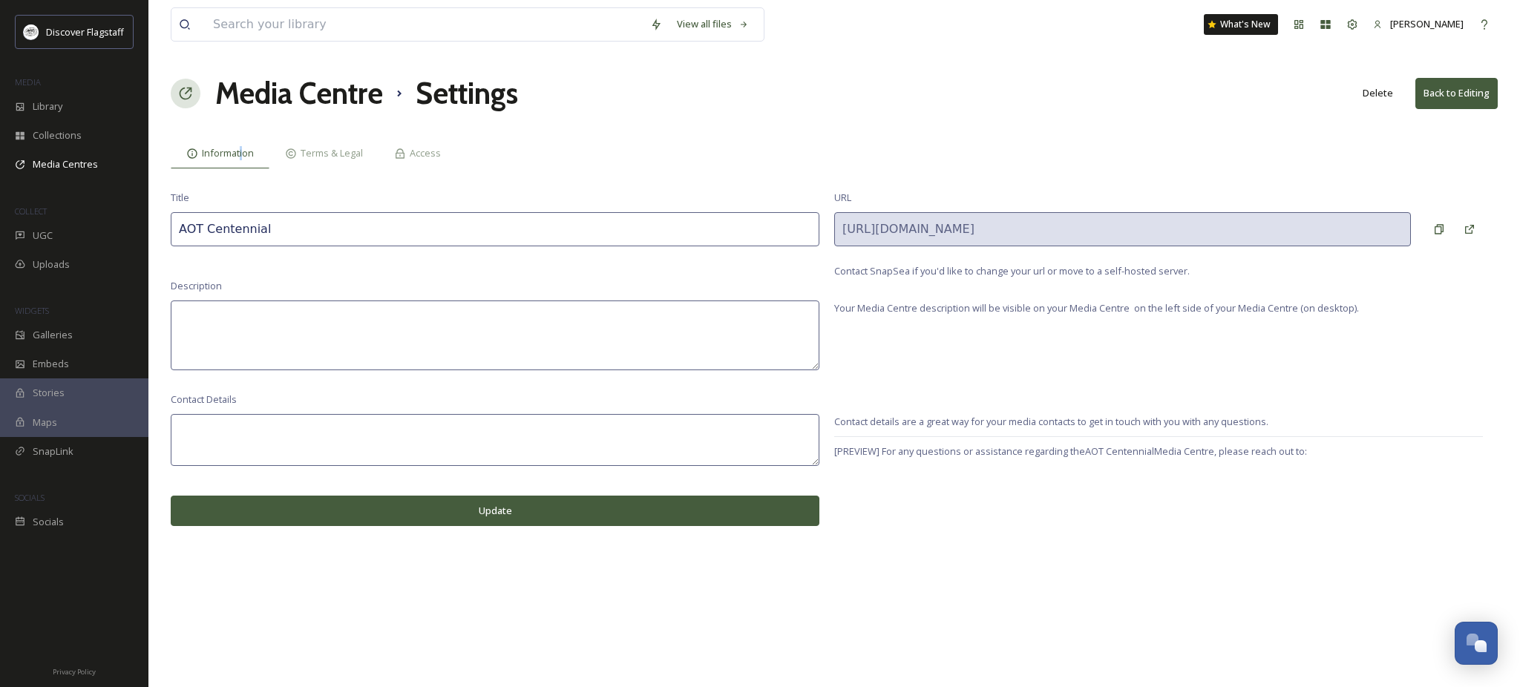
click at [1434, 108] on button "Back to Editing" at bounding box center [1456, 93] width 82 height 30
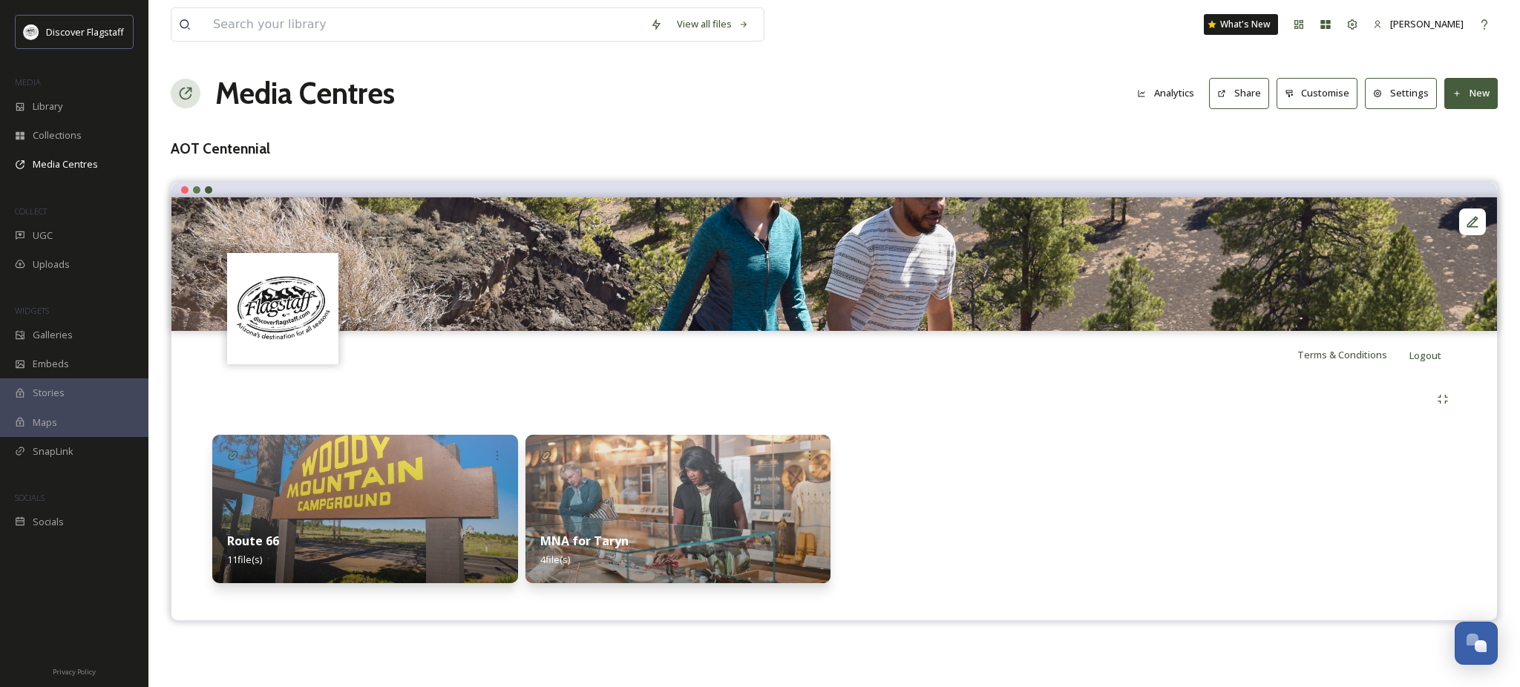
click at [703, 516] on img at bounding box center [678, 509] width 306 height 148
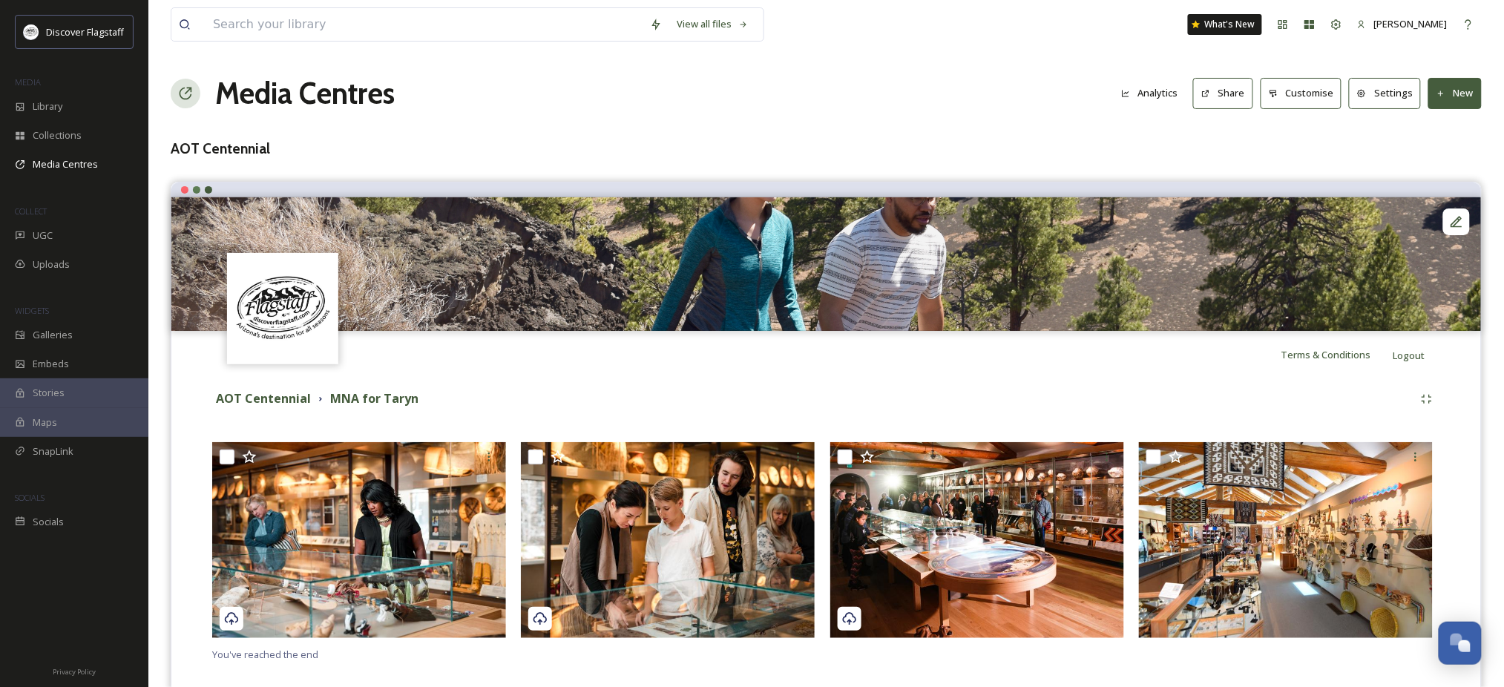
click at [1193, 102] on button "Share" at bounding box center [1223, 93] width 60 height 30
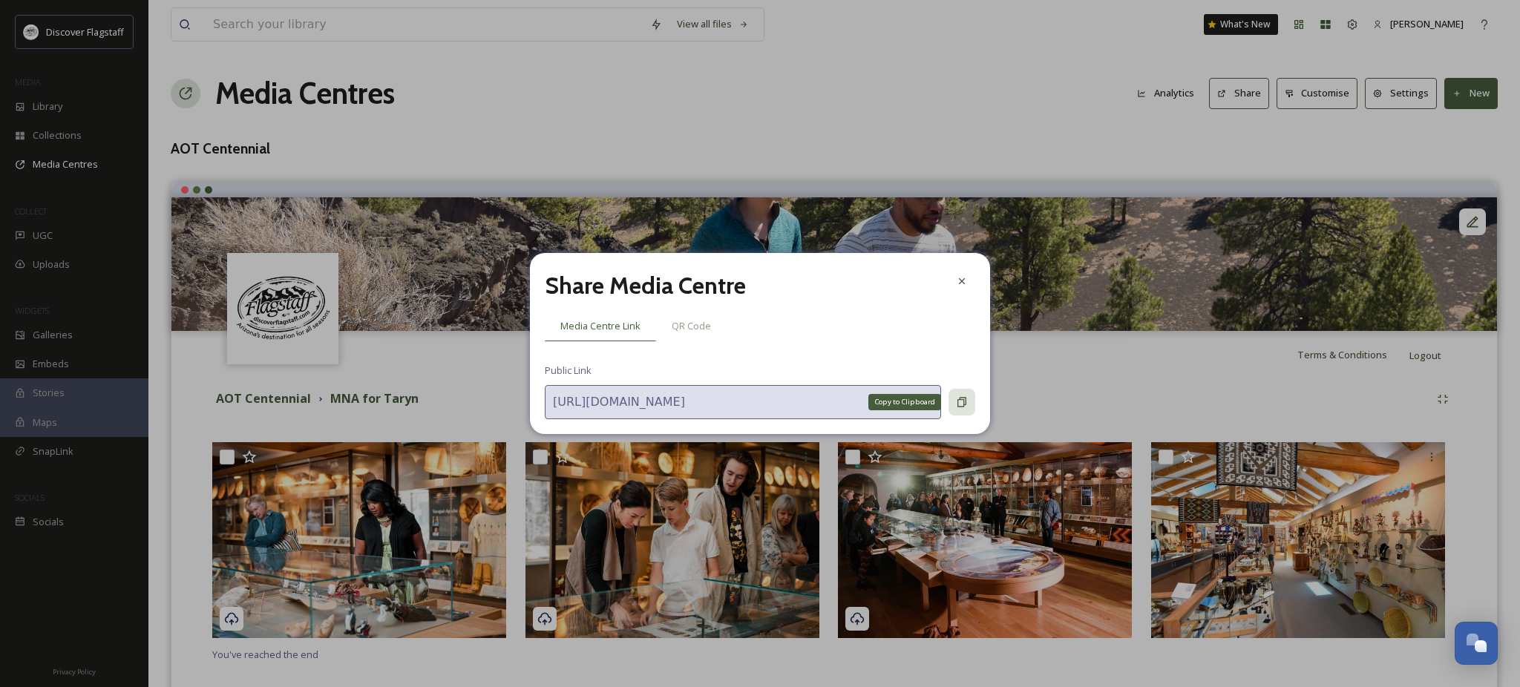
click at [962, 408] on icon at bounding box center [962, 402] width 12 height 12
click at [959, 407] on icon at bounding box center [961, 403] width 9 height 10
click at [964, 278] on icon at bounding box center [962, 281] width 6 height 6
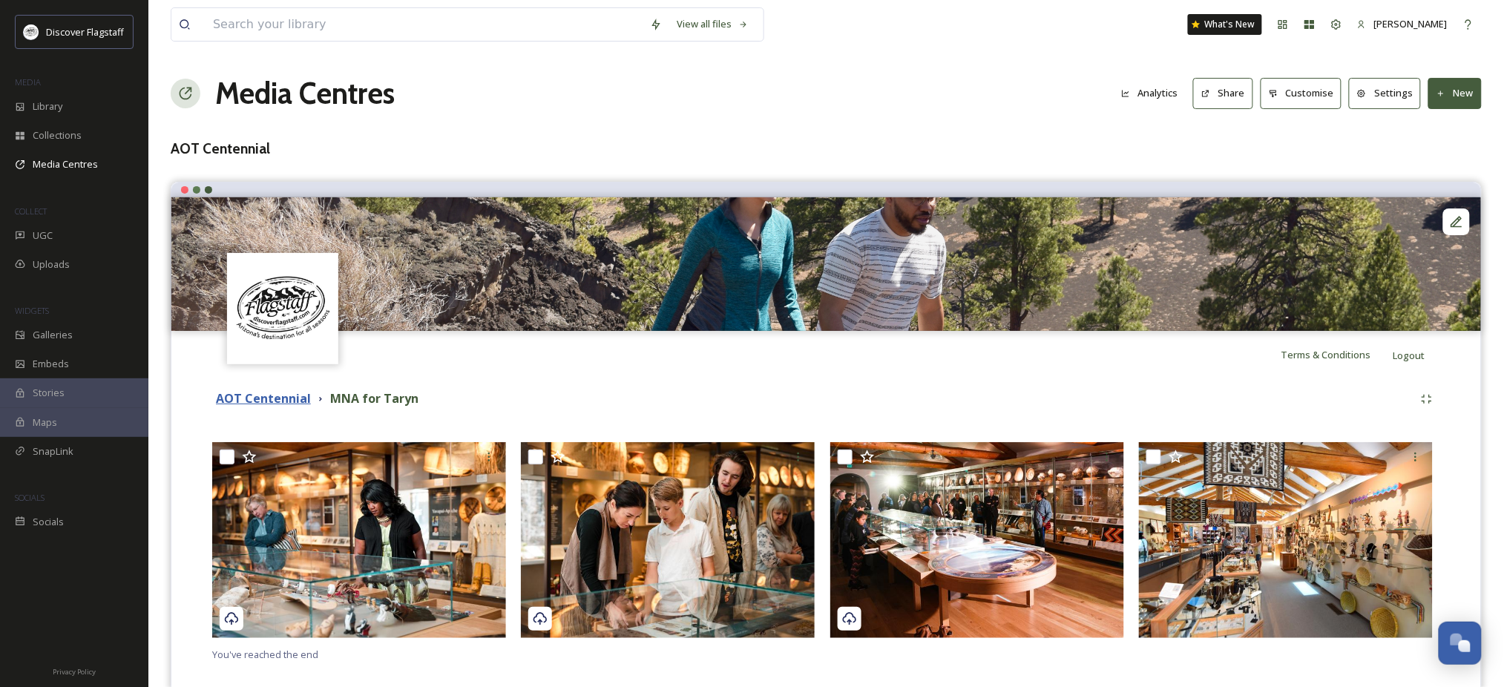
click at [224, 407] on strong "AOT Centennial" at bounding box center [263, 398] width 95 height 16
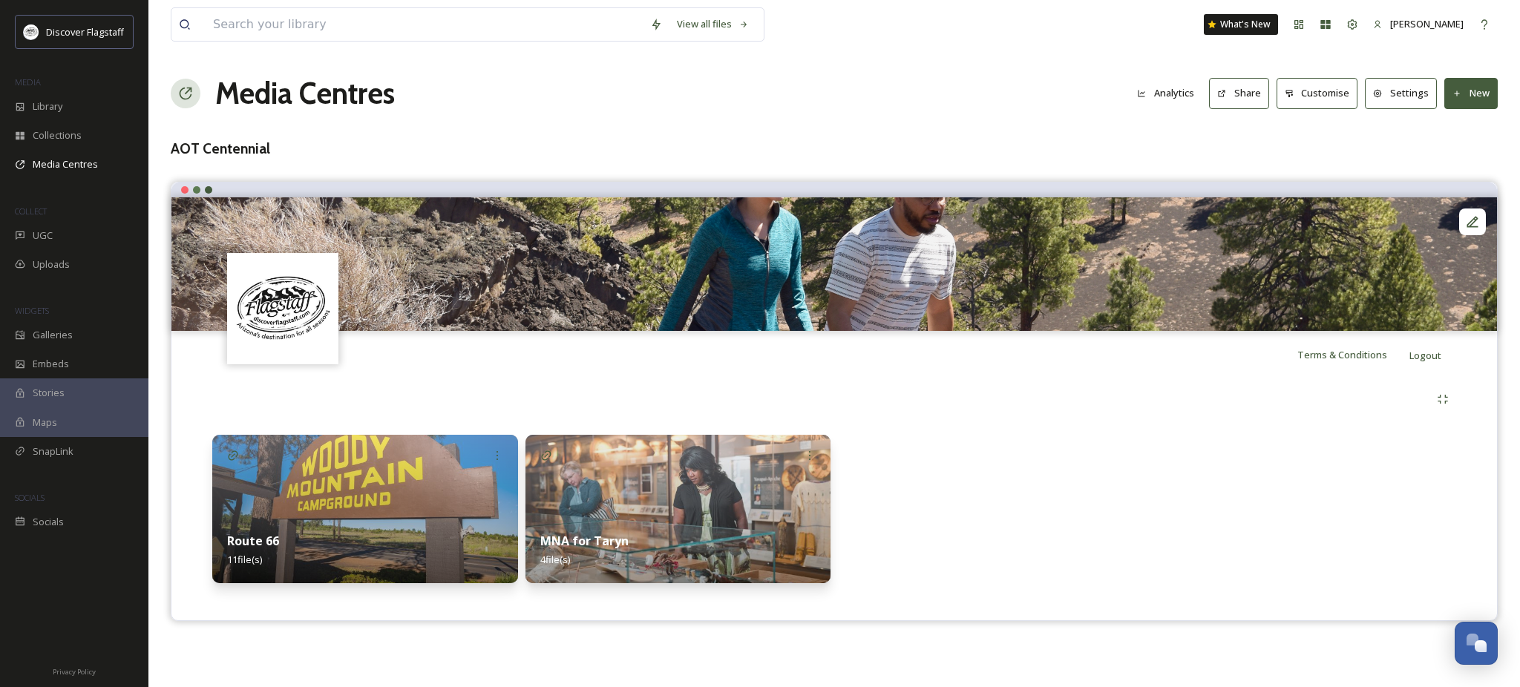
click at [198, 160] on h3 "AOT Centennial" at bounding box center [834, 149] width 1327 height 22
click at [1473, 229] on icon at bounding box center [1472, 221] width 15 height 15
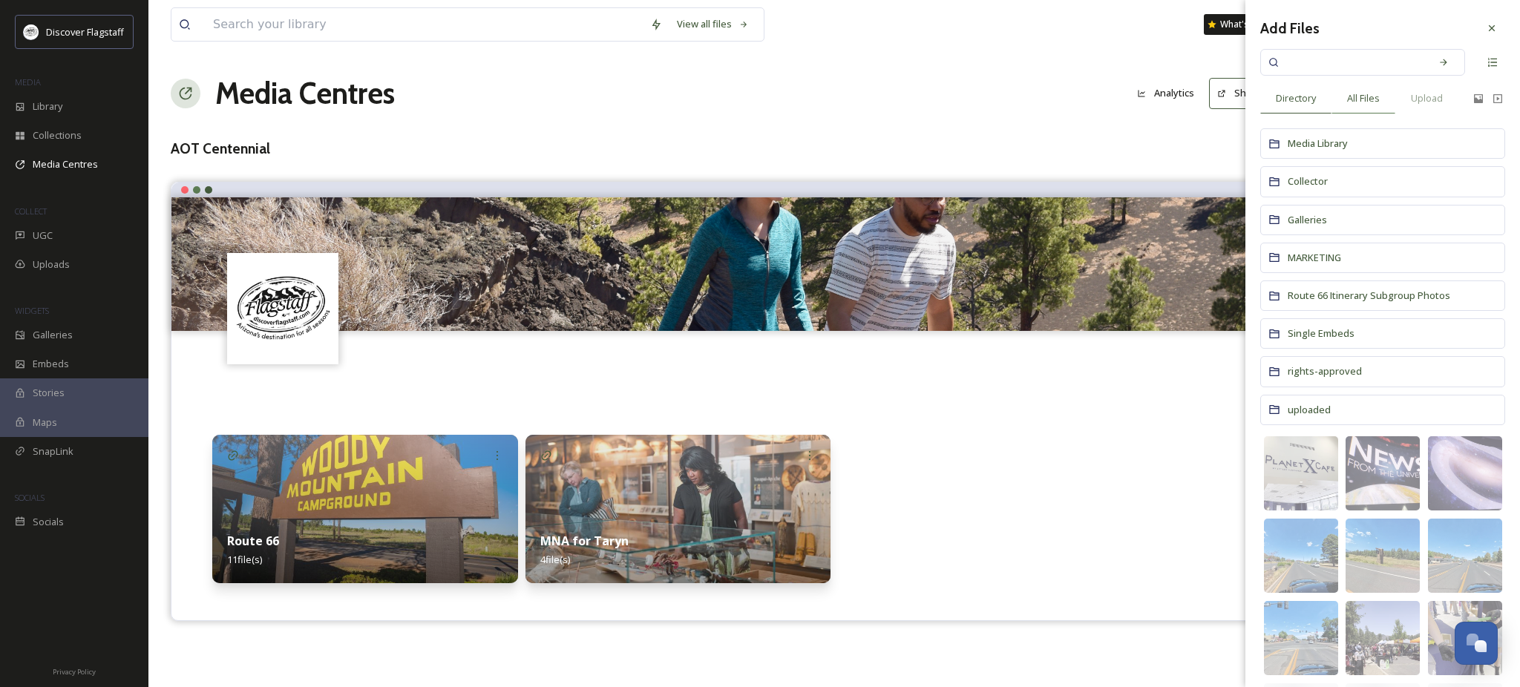
click at [1379, 96] on span "All Files" at bounding box center [1363, 98] width 33 height 14
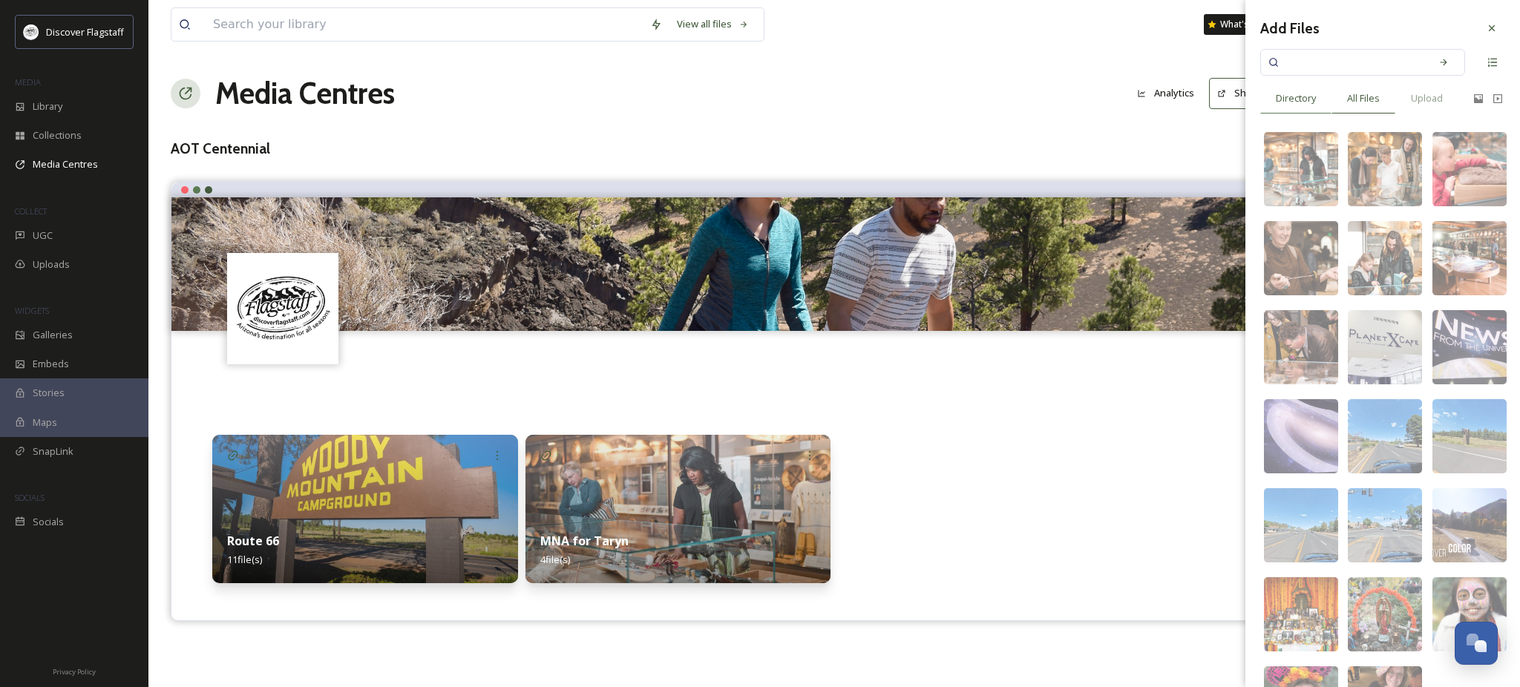
click at [1302, 104] on span "Directory" at bounding box center [1295, 98] width 40 height 14
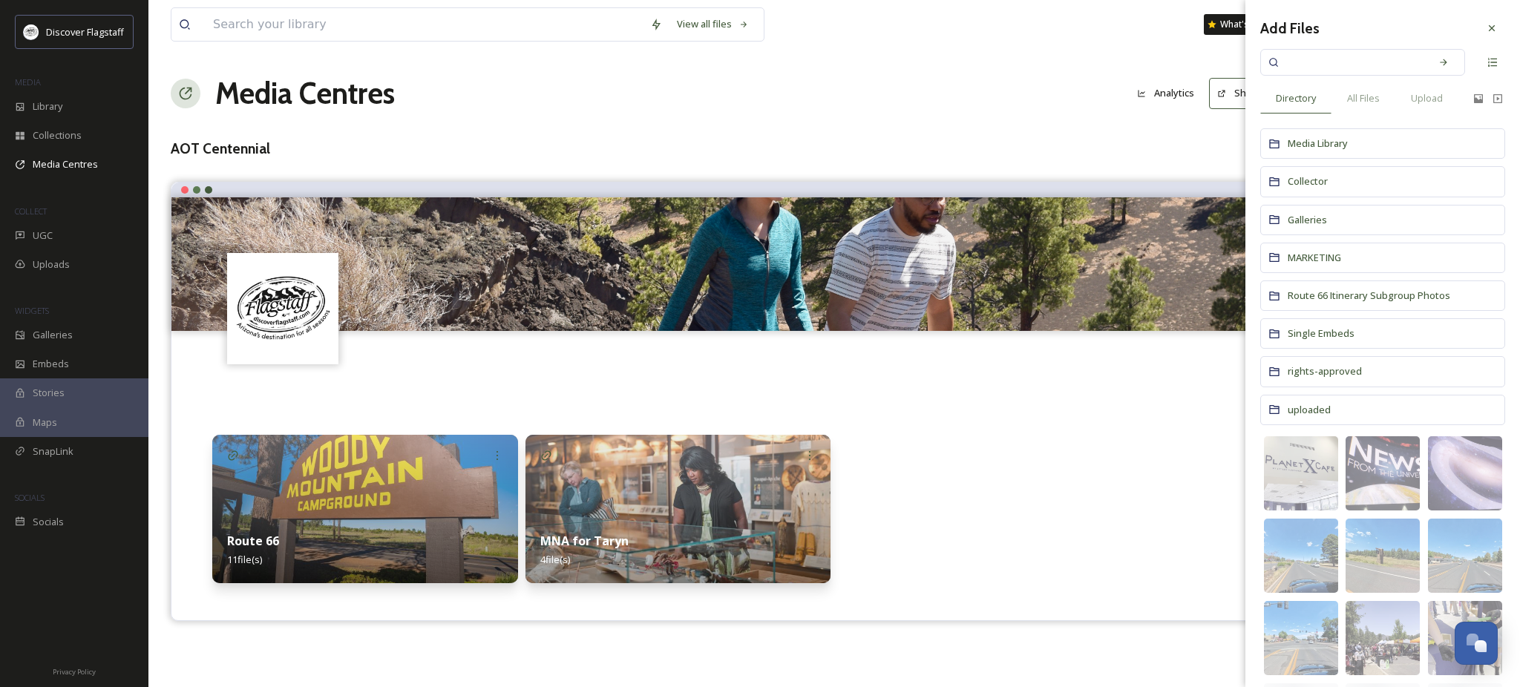
click at [1493, 37] on div "Add Files Directory All Files Upload Media Library Collector Galleries MARKETIN…" at bounding box center [1382, 526] width 275 height 1052
click at [900, 412] on div at bounding box center [834, 399] width 1244 height 27
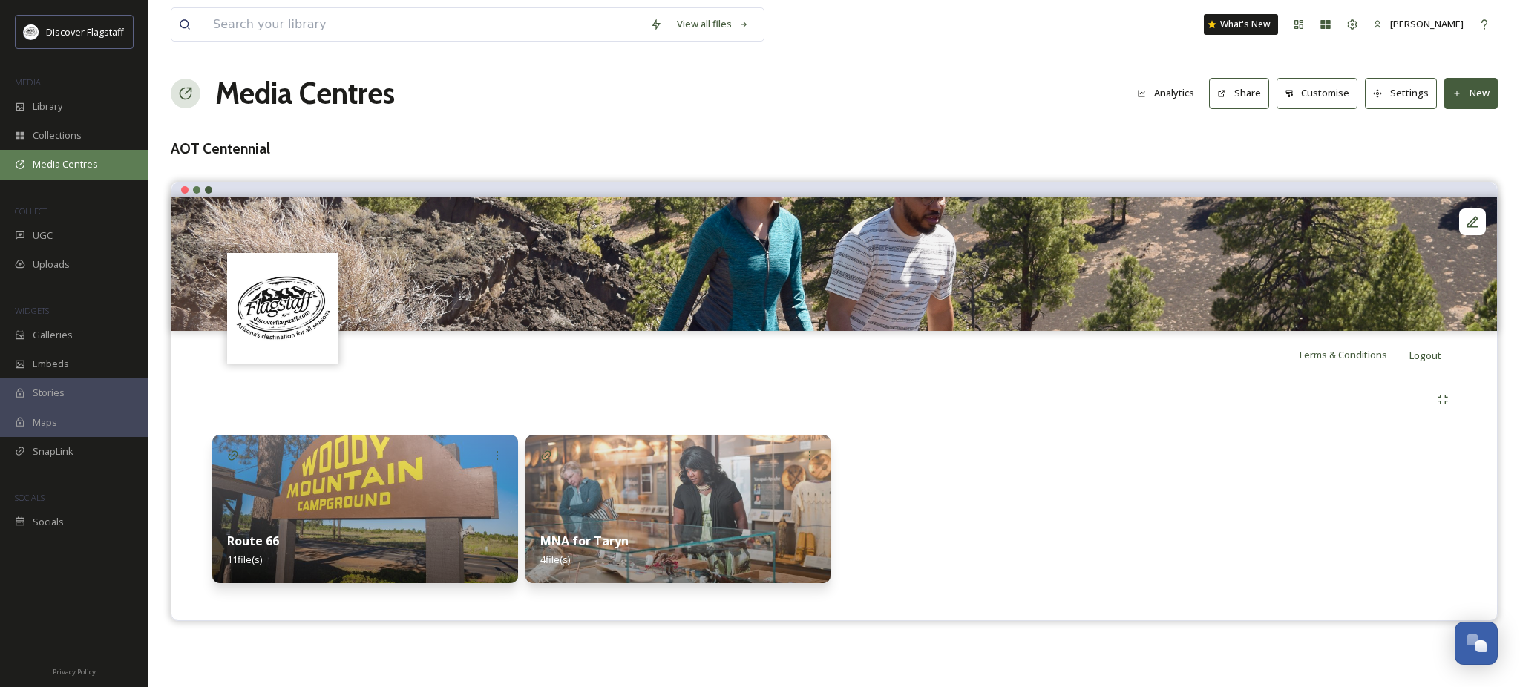
click at [55, 171] on span "Media Centres" at bounding box center [65, 164] width 65 height 14
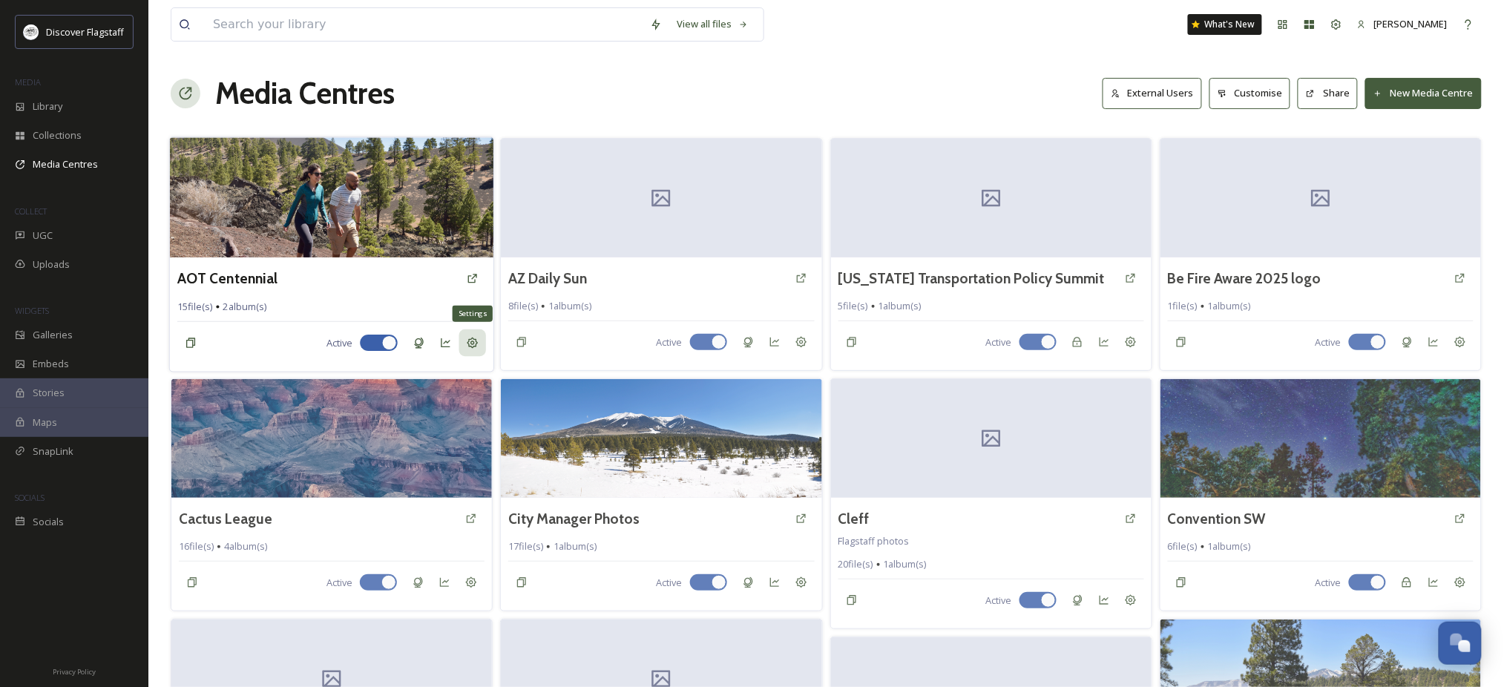
click at [473, 356] on div "Settings" at bounding box center [472, 342] width 27 height 27
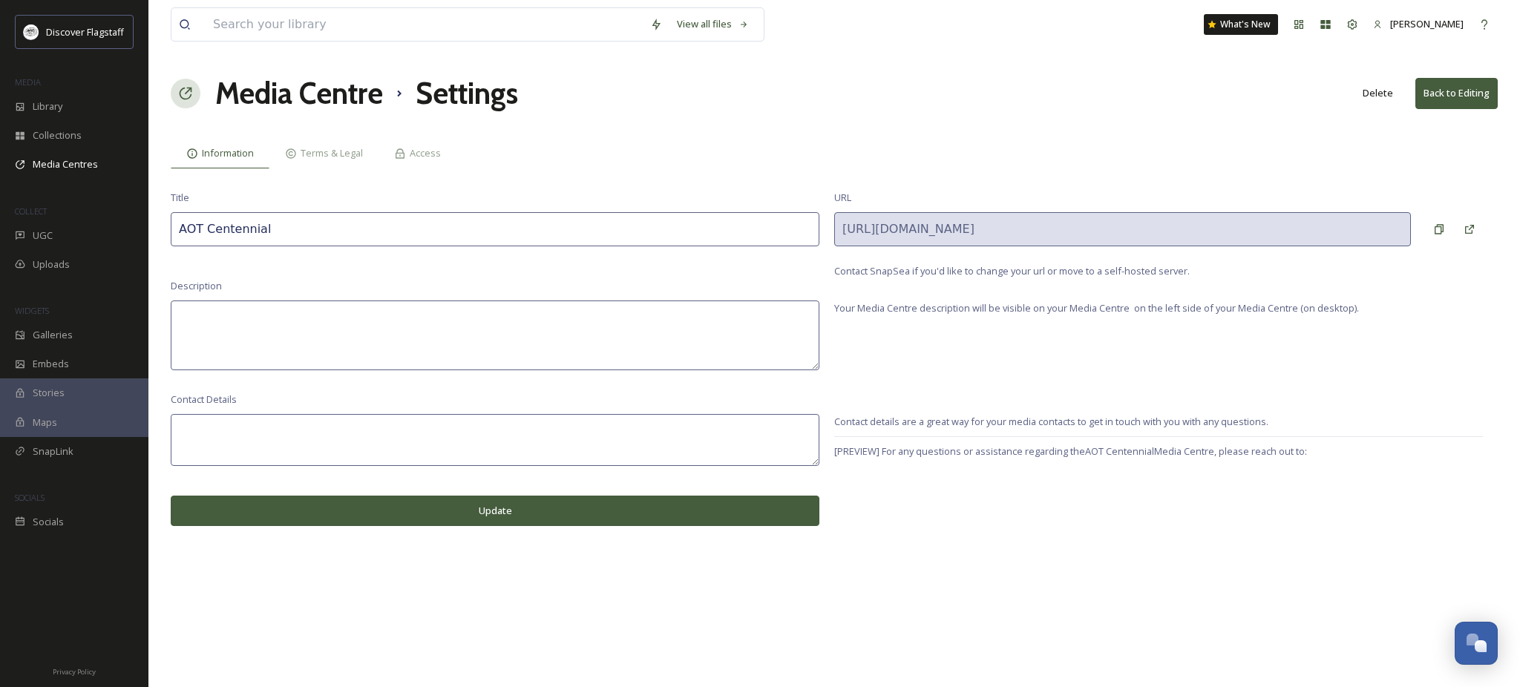
click at [483, 246] on input "AOT Centennial" at bounding box center [495, 229] width 648 height 34
type input "AOT"
click at [465, 369] on textarea at bounding box center [495, 336] width 648 height 70
type textarea "Image requests from AOT"
click at [478, 526] on button "Update" at bounding box center [495, 511] width 648 height 30
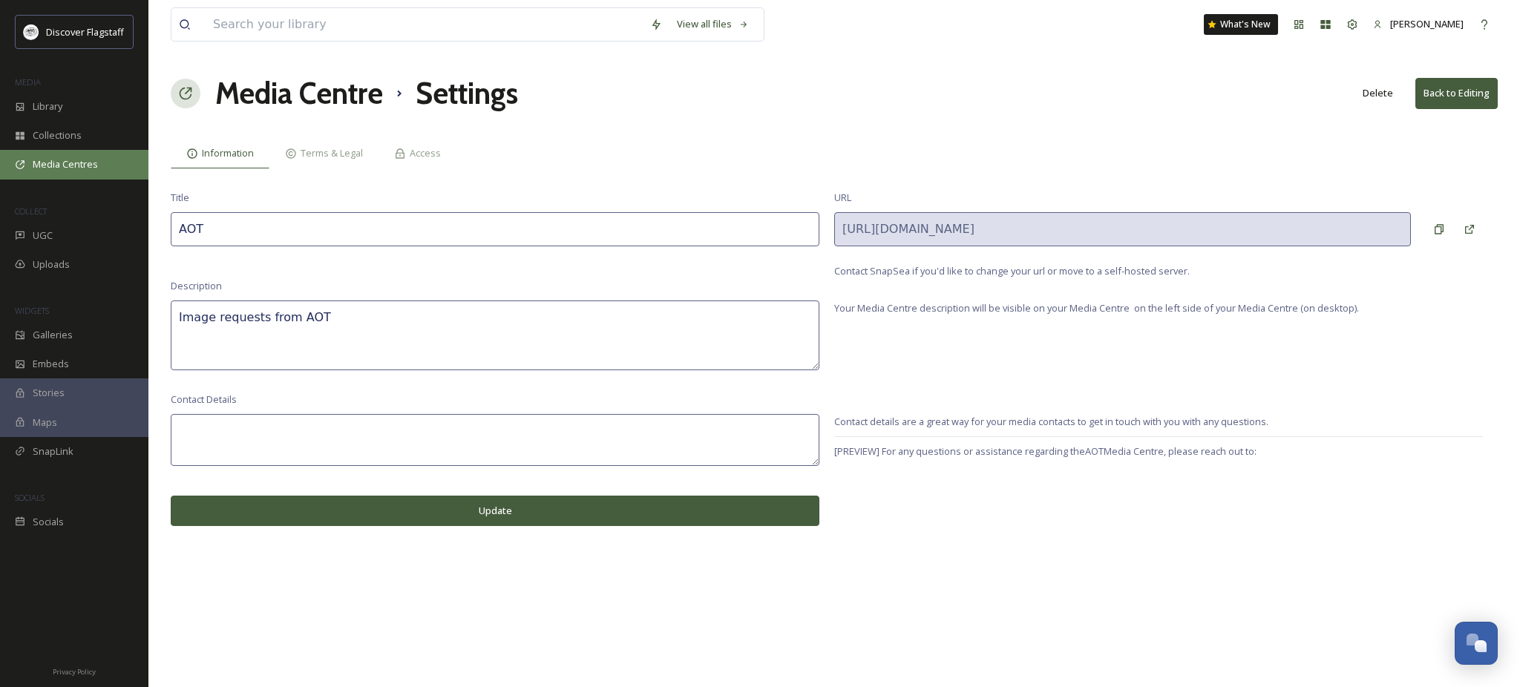
click at [48, 171] on span "Media Centres" at bounding box center [65, 164] width 65 height 14
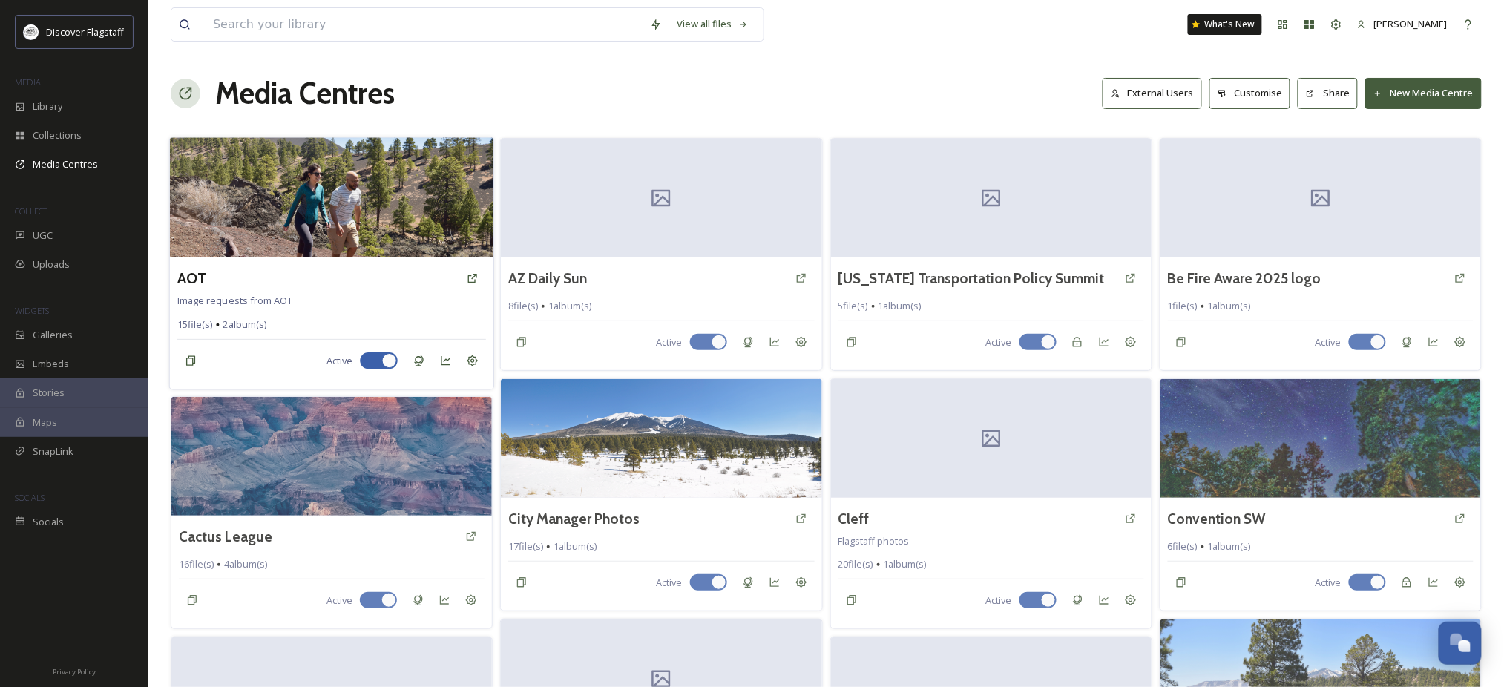
click at [278, 230] on img at bounding box center [332, 197] width 324 height 120
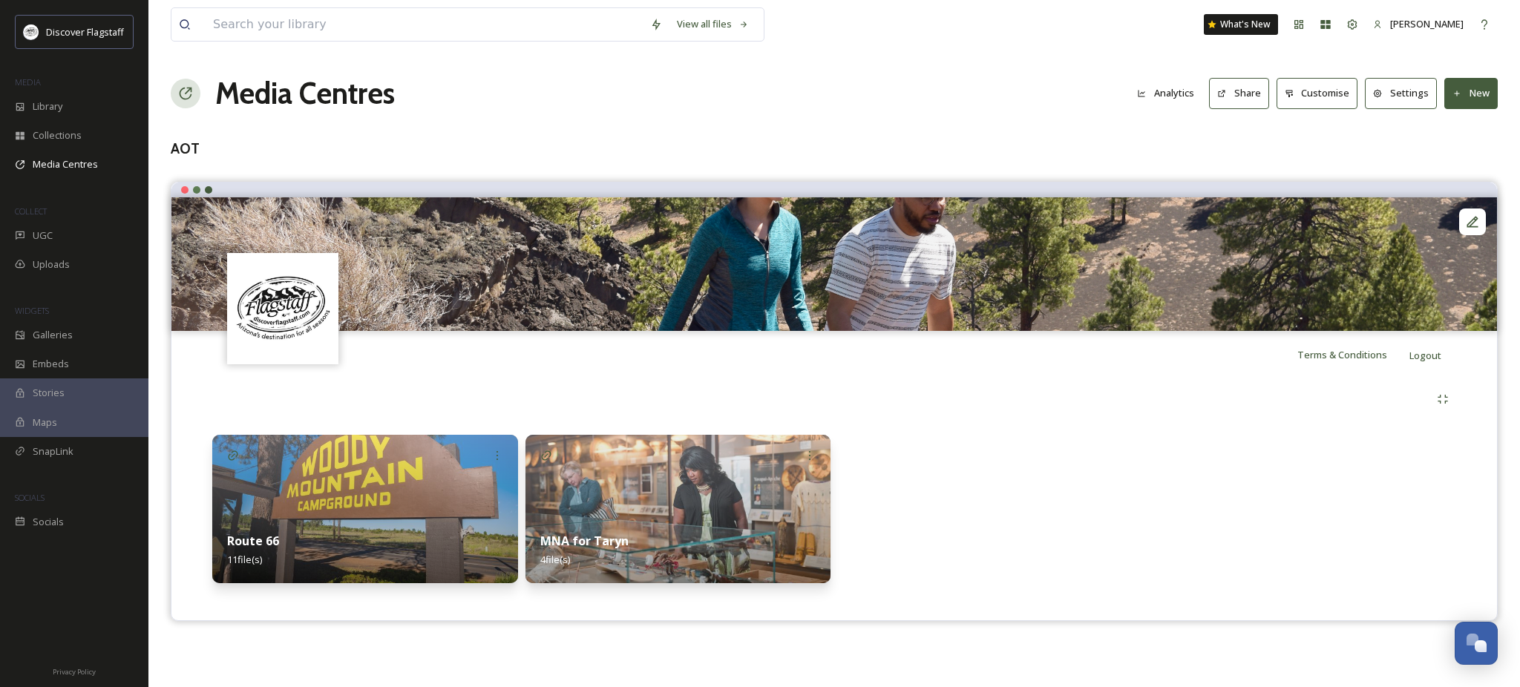
click at [703, 516] on img at bounding box center [678, 509] width 306 height 148
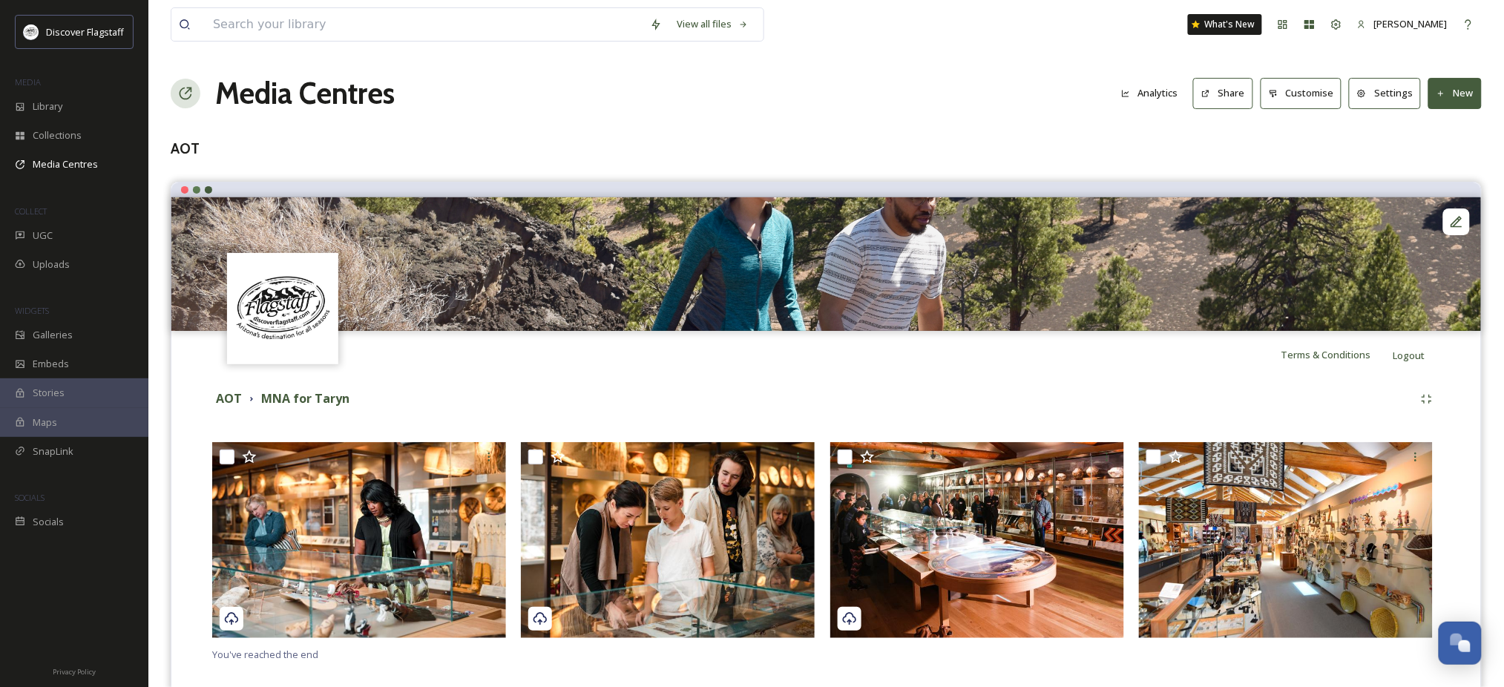
click at [1193, 96] on button "Share" at bounding box center [1223, 93] width 60 height 30
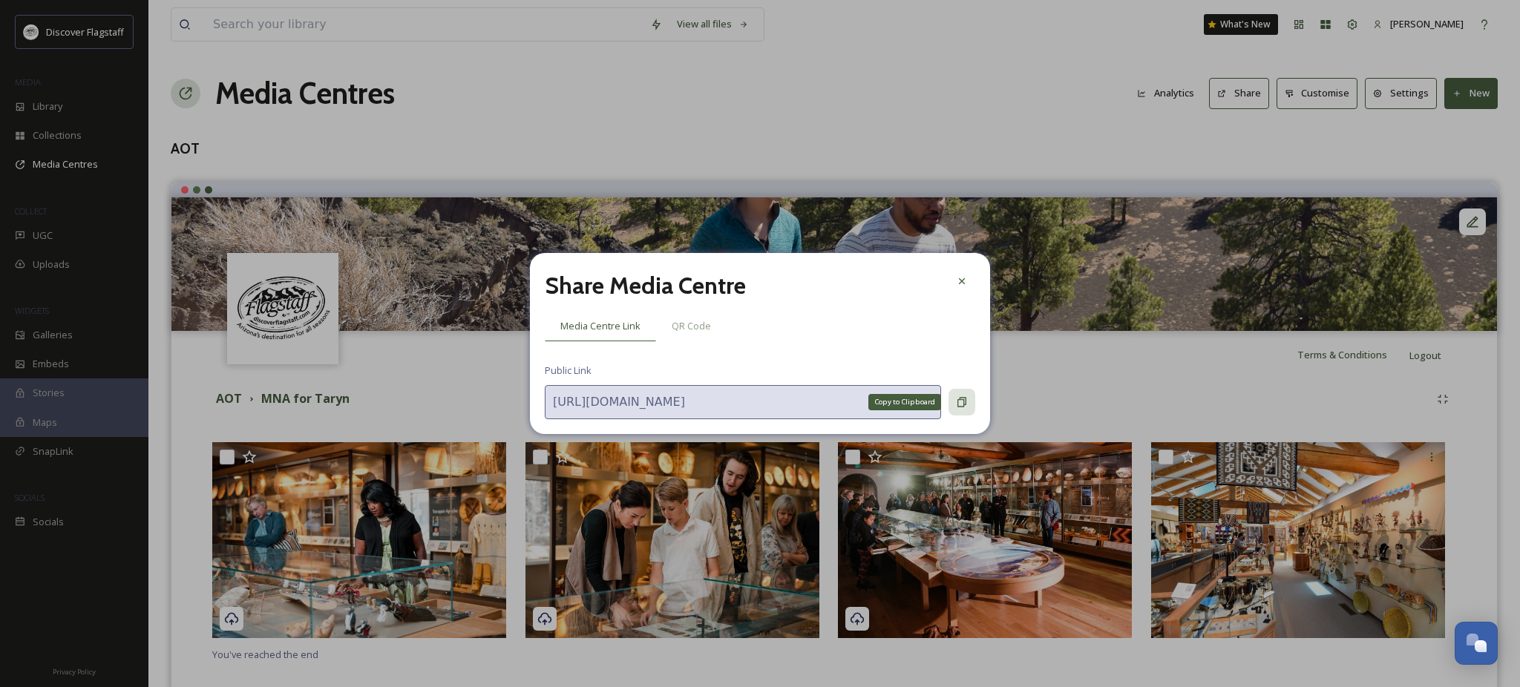
click at [956, 404] on icon at bounding box center [962, 402] width 12 height 12
drag, startPoint x: 954, startPoint y: 272, endPoint x: 980, endPoint y: 263, distance: 27.7
click at [956, 275] on icon at bounding box center [962, 281] width 12 height 12
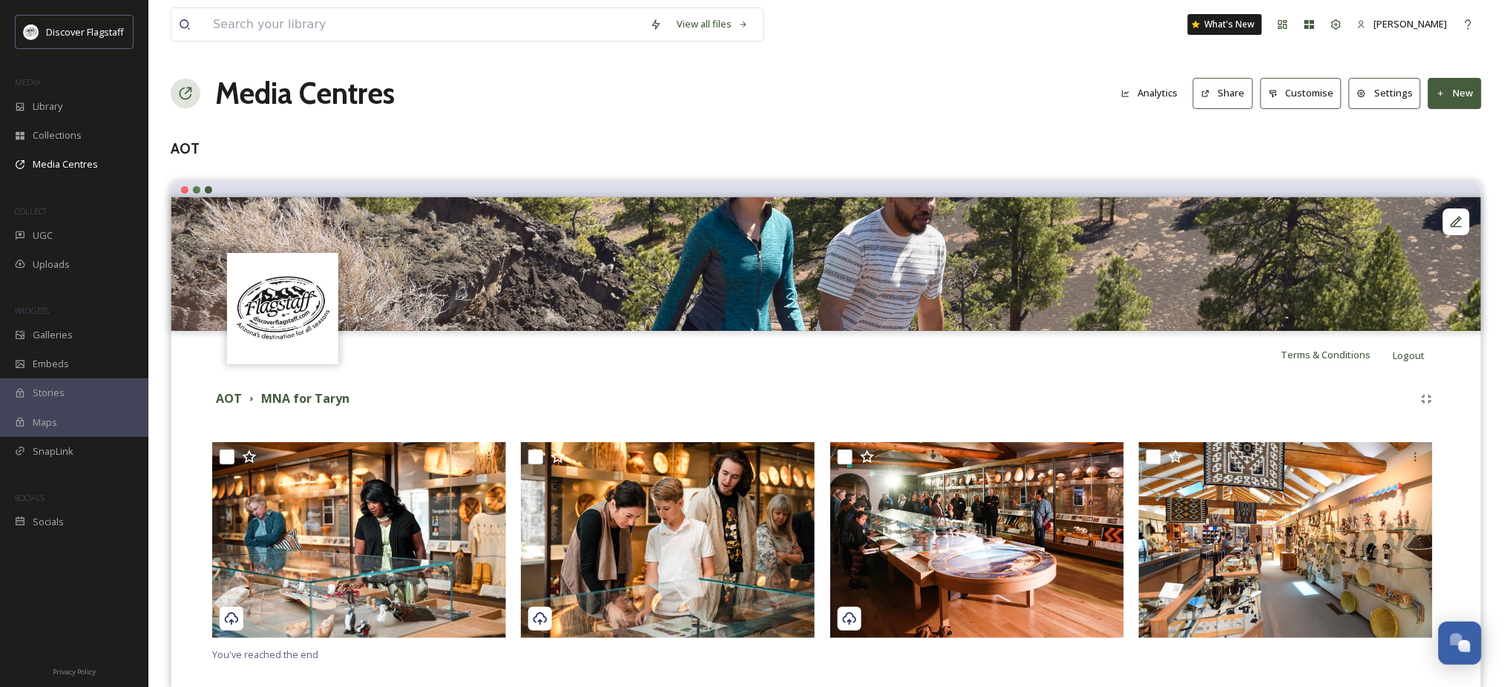
click at [1362, 102] on button "Settings" at bounding box center [1385, 93] width 72 height 30
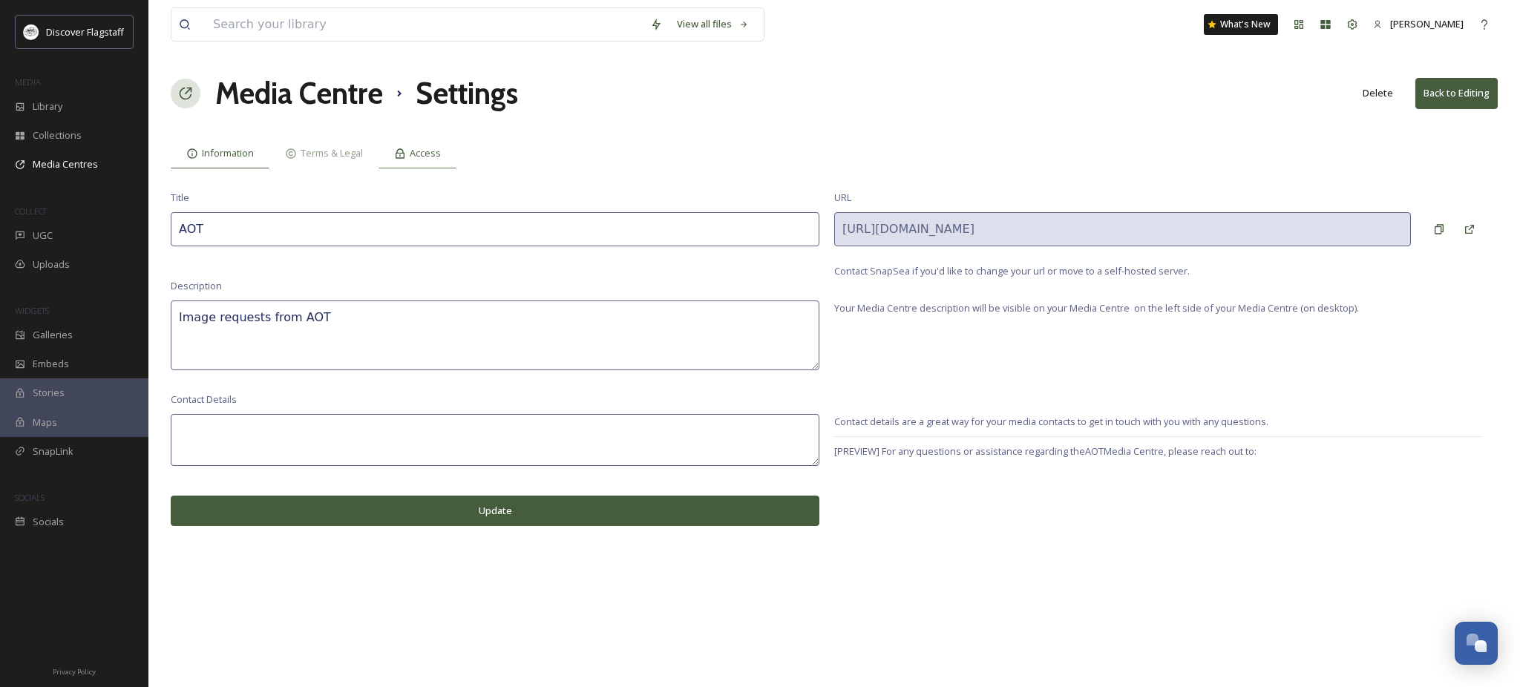
click at [441, 160] on span "Access" at bounding box center [425, 153] width 31 height 14
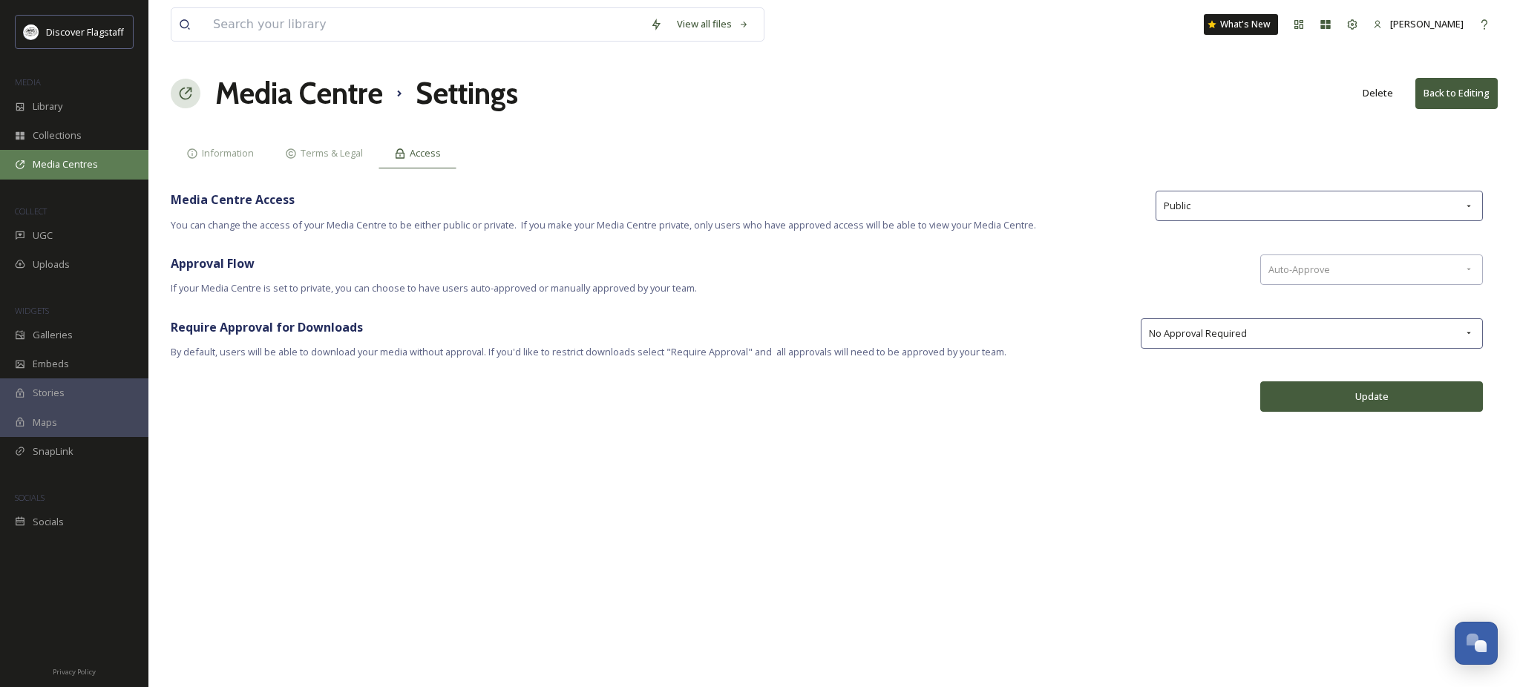
click at [98, 171] on span "Media Centres" at bounding box center [65, 164] width 65 height 14
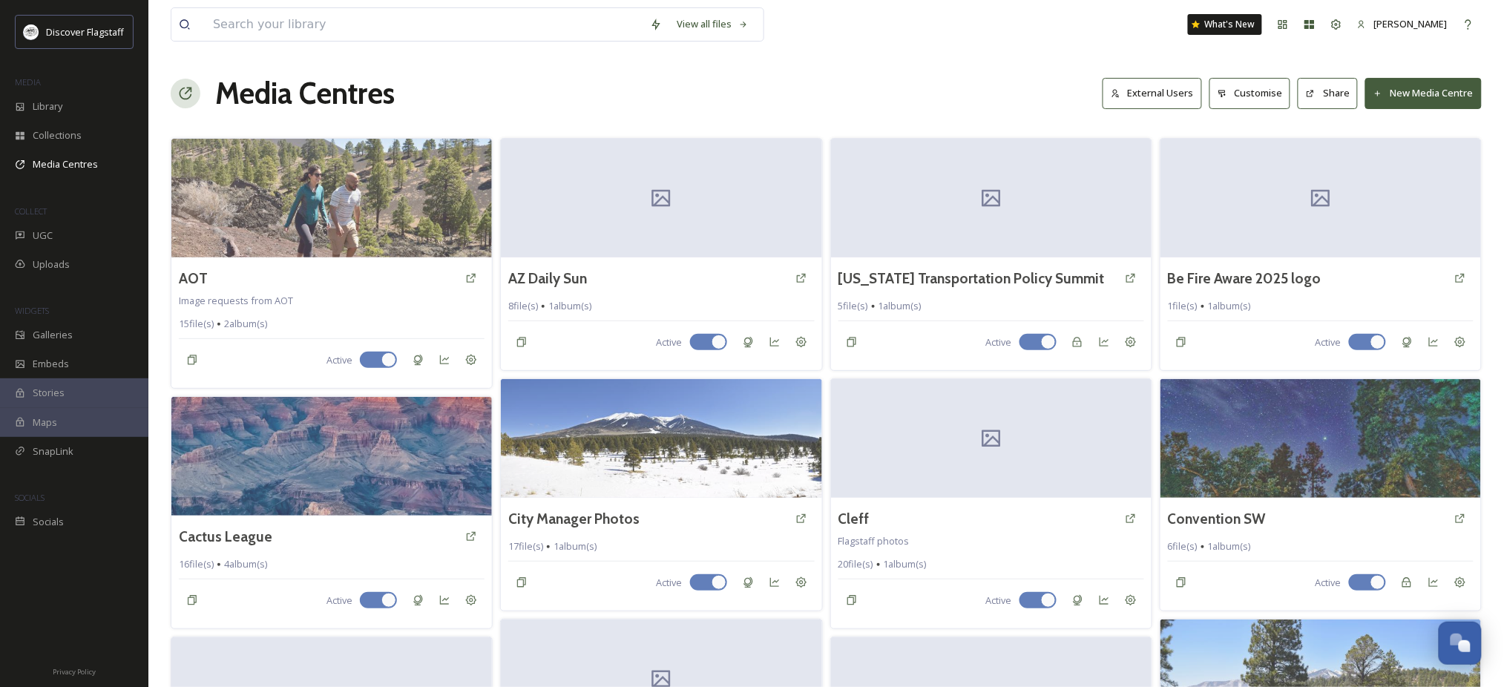
click at [0, 0] on img at bounding box center [0, 0] width 0 height 0
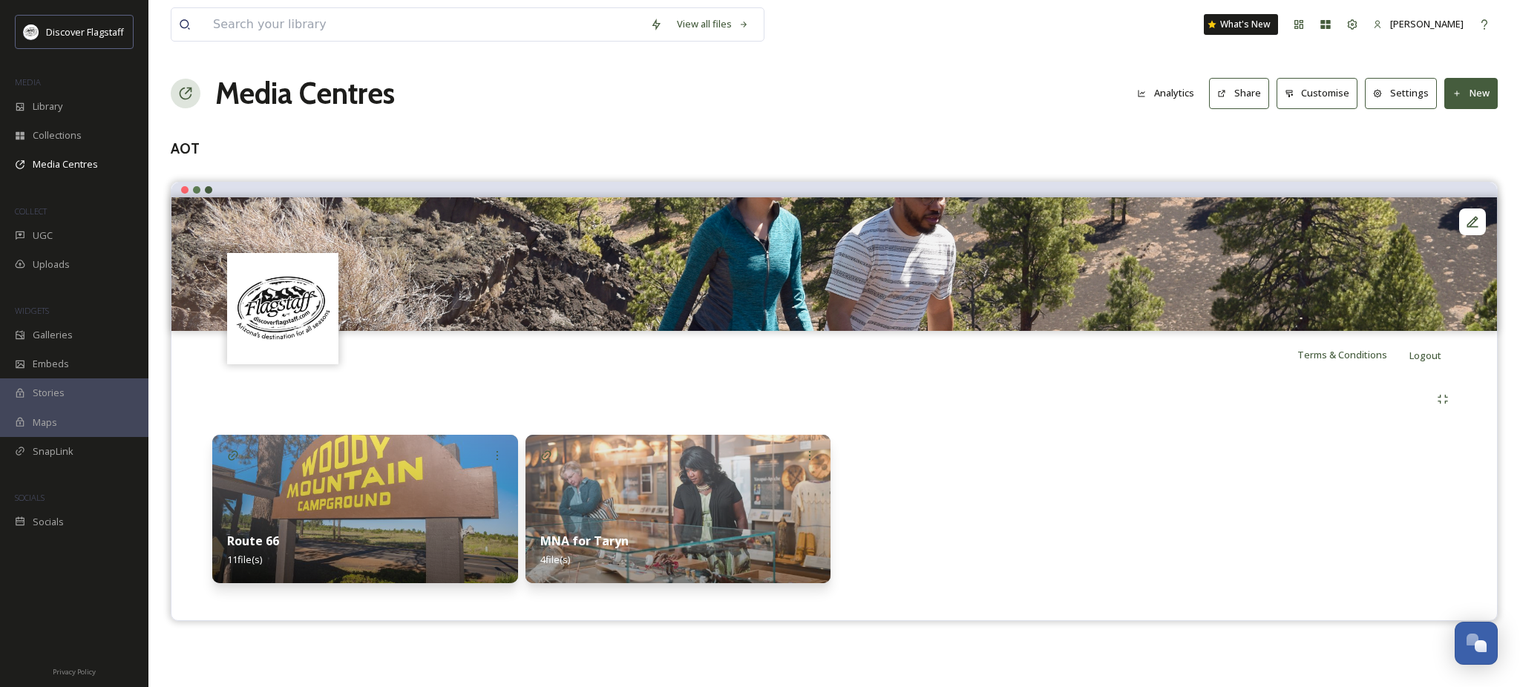
click at [1377, 108] on button "Settings" at bounding box center [1401, 93] width 72 height 30
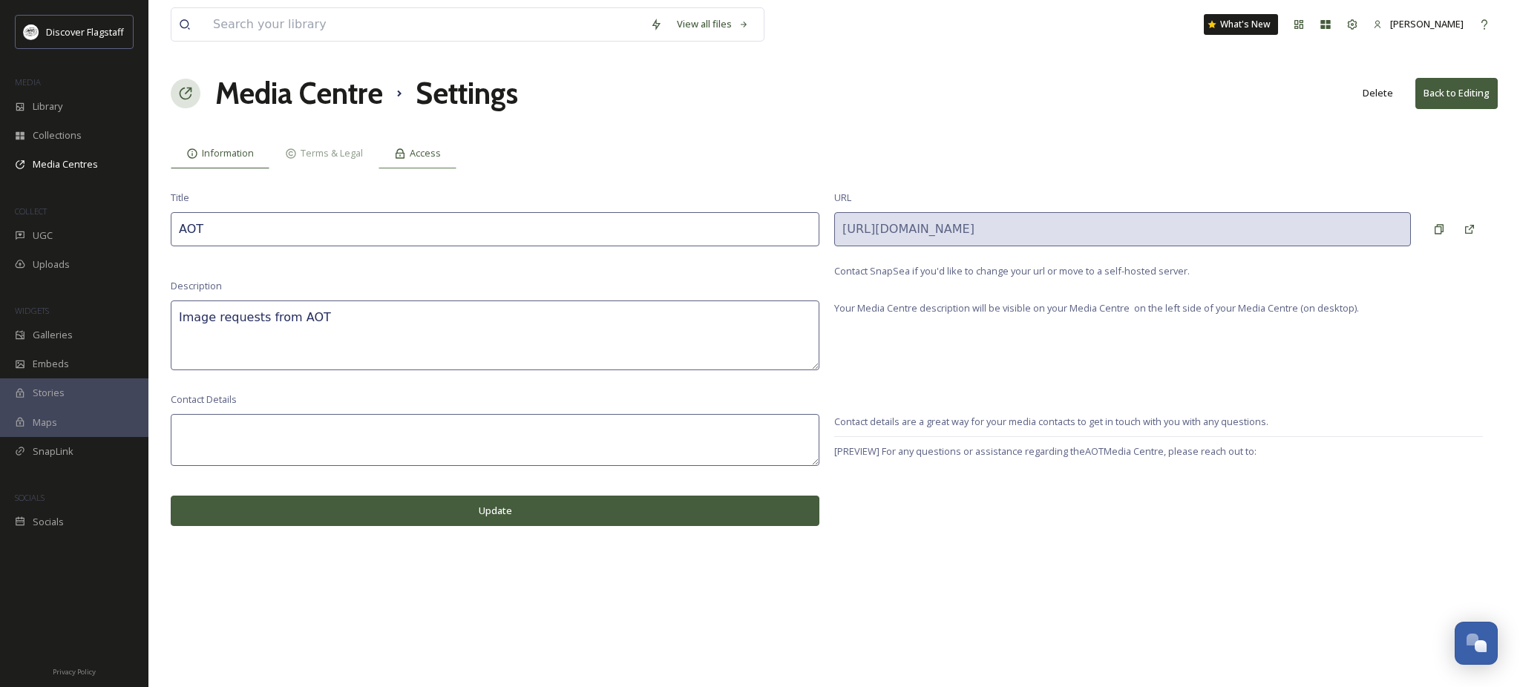
click at [406, 160] on icon at bounding box center [400, 154] width 12 height 12
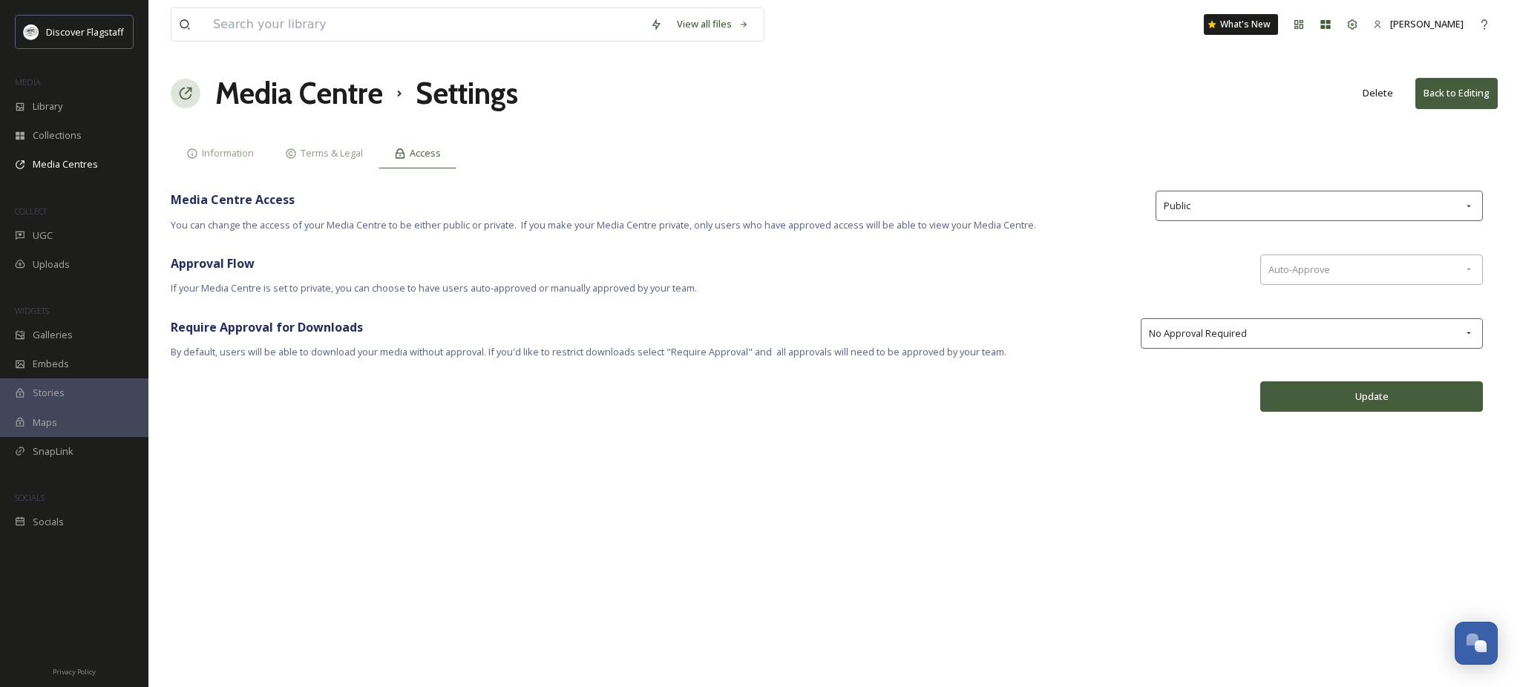
click at [1422, 96] on button "Back to Editing" at bounding box center [1456, 93] width 82 height 30
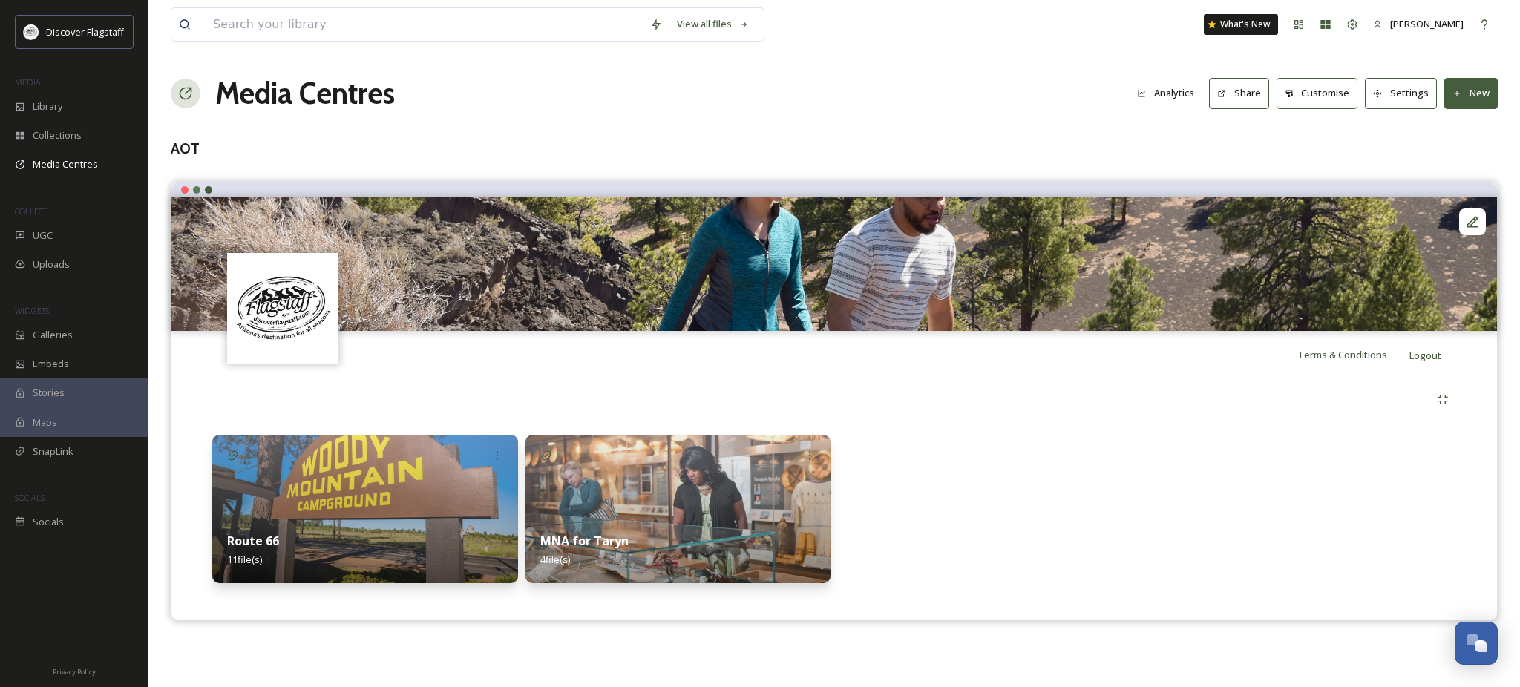
click at [1378, 159] on h3 "AOT" at bounding box center [834, 149] width 1327 height 22
click at [60, 171] on span "Media Centres" at bounding box center [65, 164] width 65 height 14
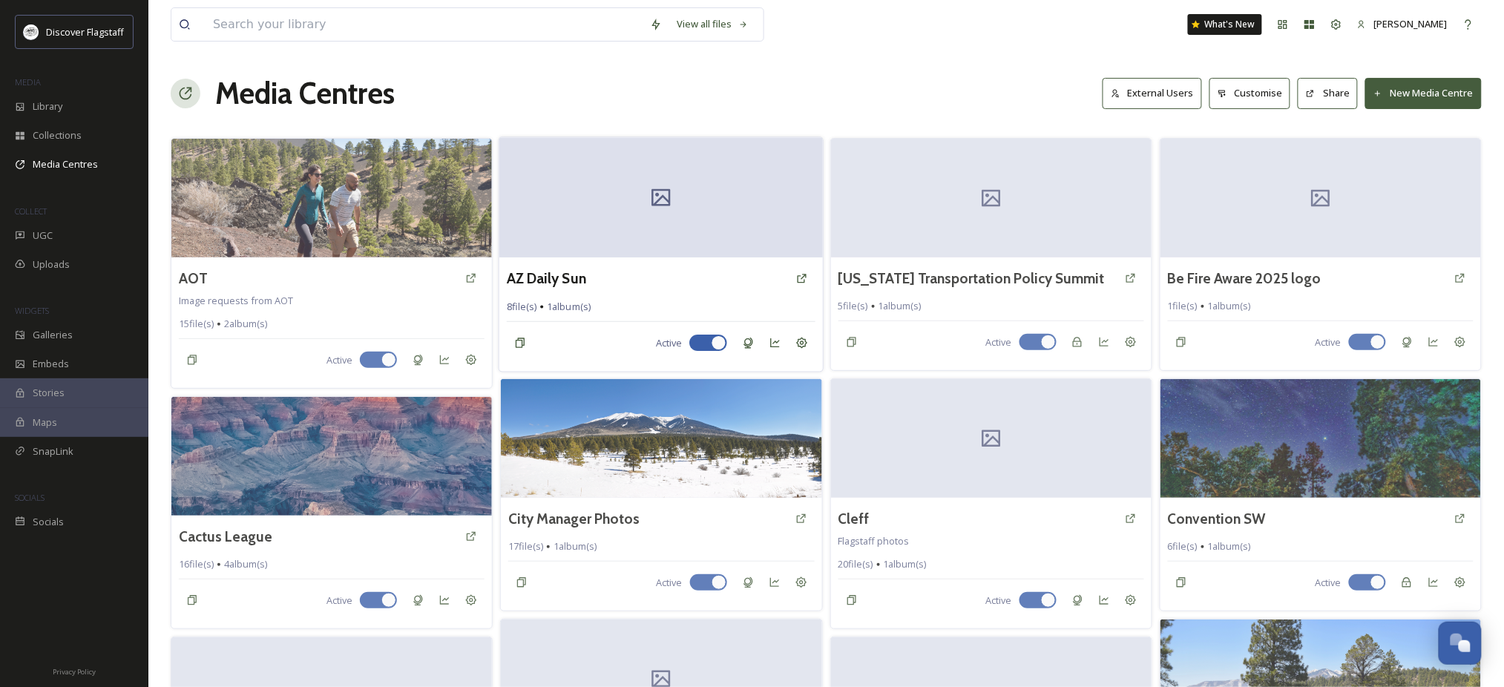
click at [338, 237] on img at bounding box center [331, 198] width 321 height 119
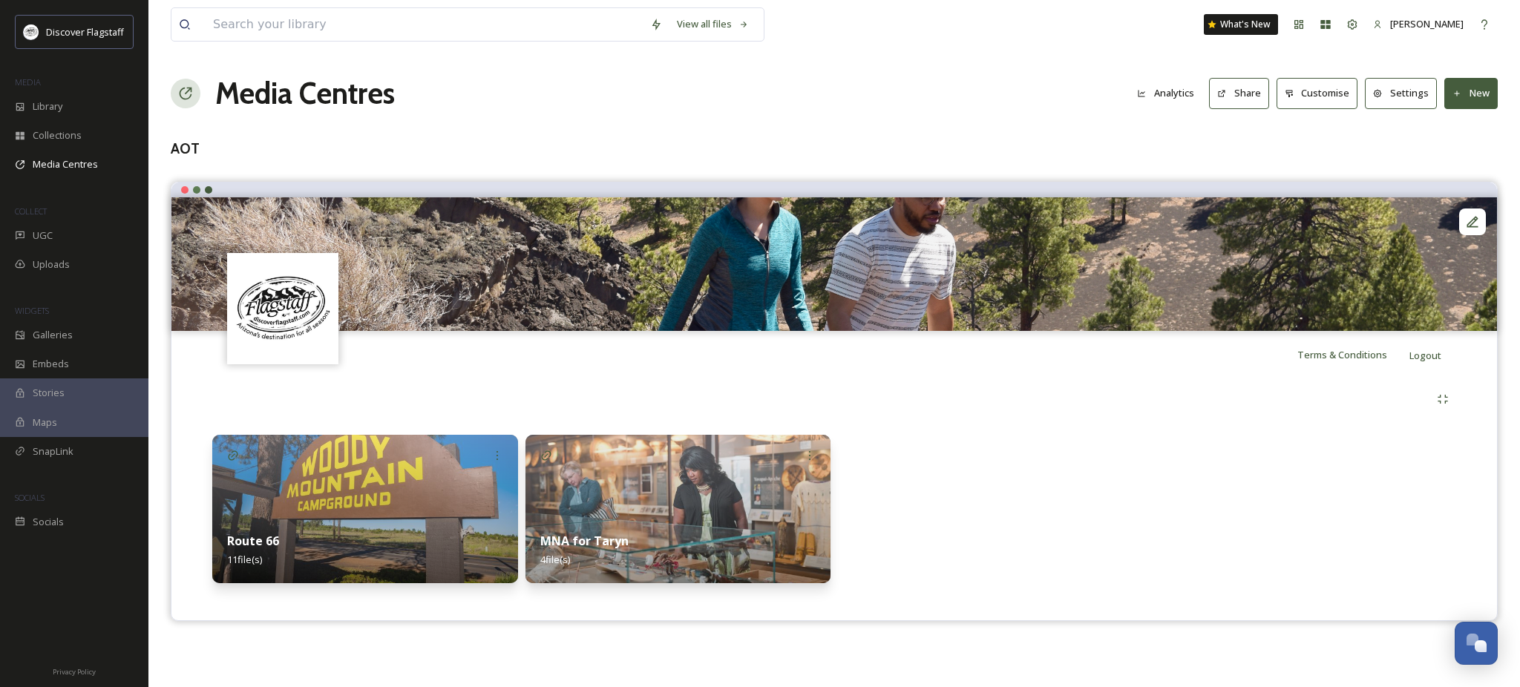
click at [1209, 108] on button "Share" at bounding box center [1239, 93] width 60 height 30
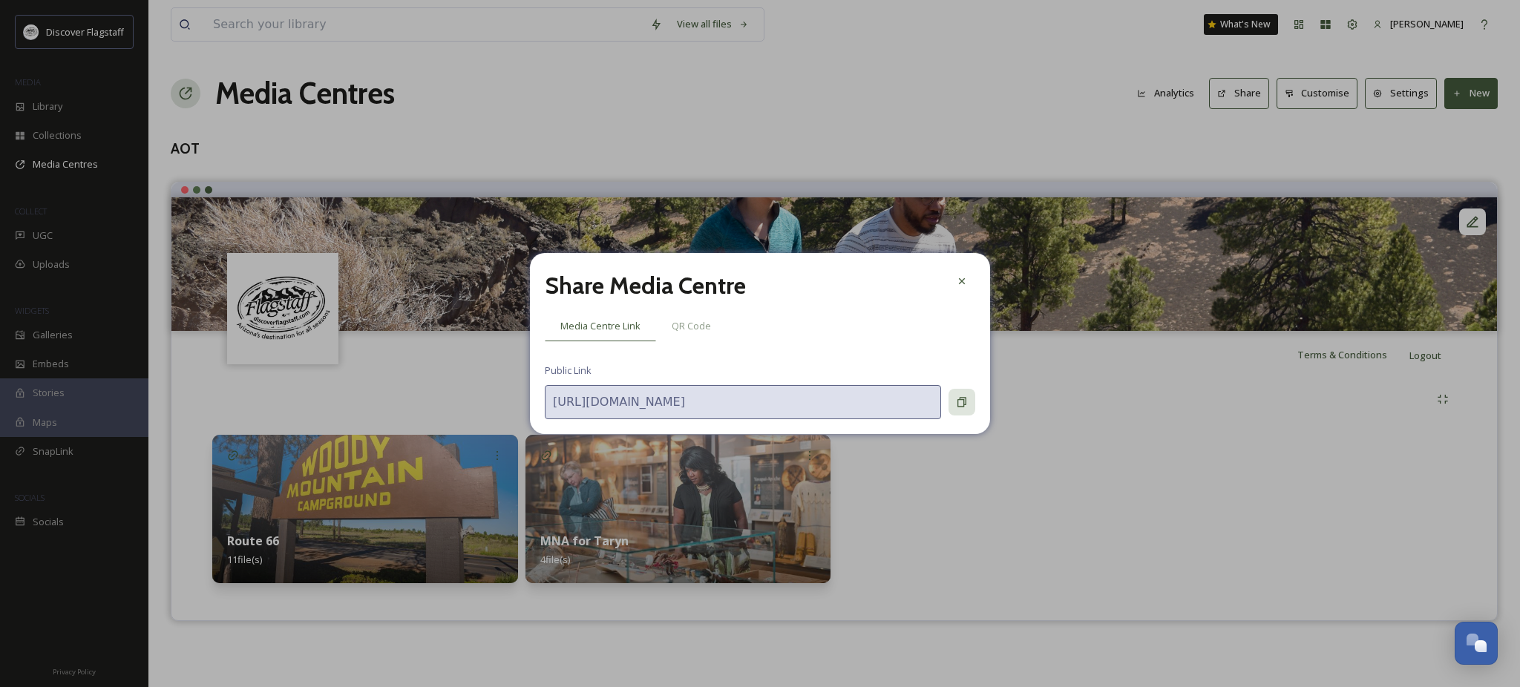
scroll to position [0, 91]
click at [979, 417] on div "Share Media Centre Media Centre Link QR Code Public Link https://app.snapsea.io…" at bounding box center [760, 343] width 460 height 181
click at [959, 404] on icon at bounding box center [961, 403] width 9 height 10
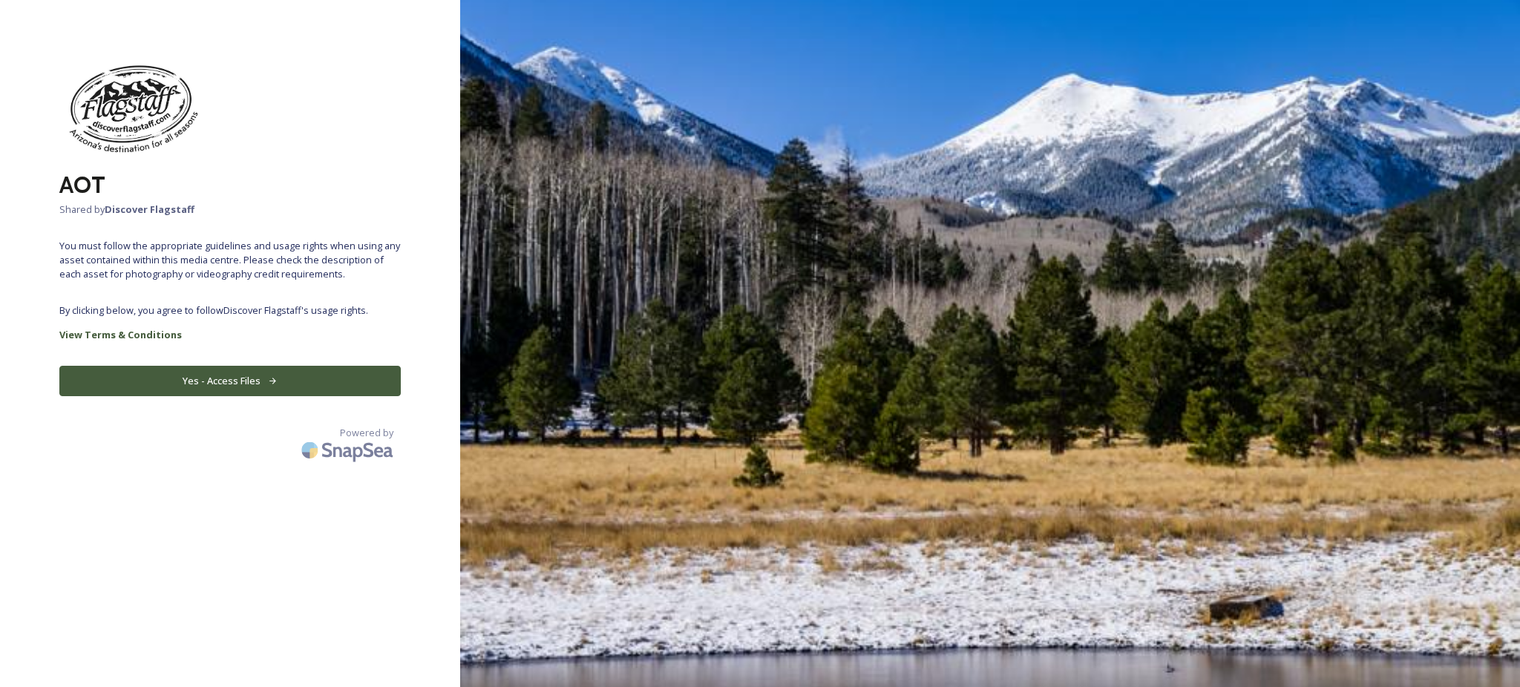
click at [268, 318] on span "By clicking below, you agree to follow Discover Flagstaff 's usage rights." at bounding box center [229, 310] width 341 height 14
click at [218, 396] on button "Yes - Access Files" at bounding box center [229, 381] width 341 height 30
